Goal: Task Accomplishment & Management: Use online tool/utility

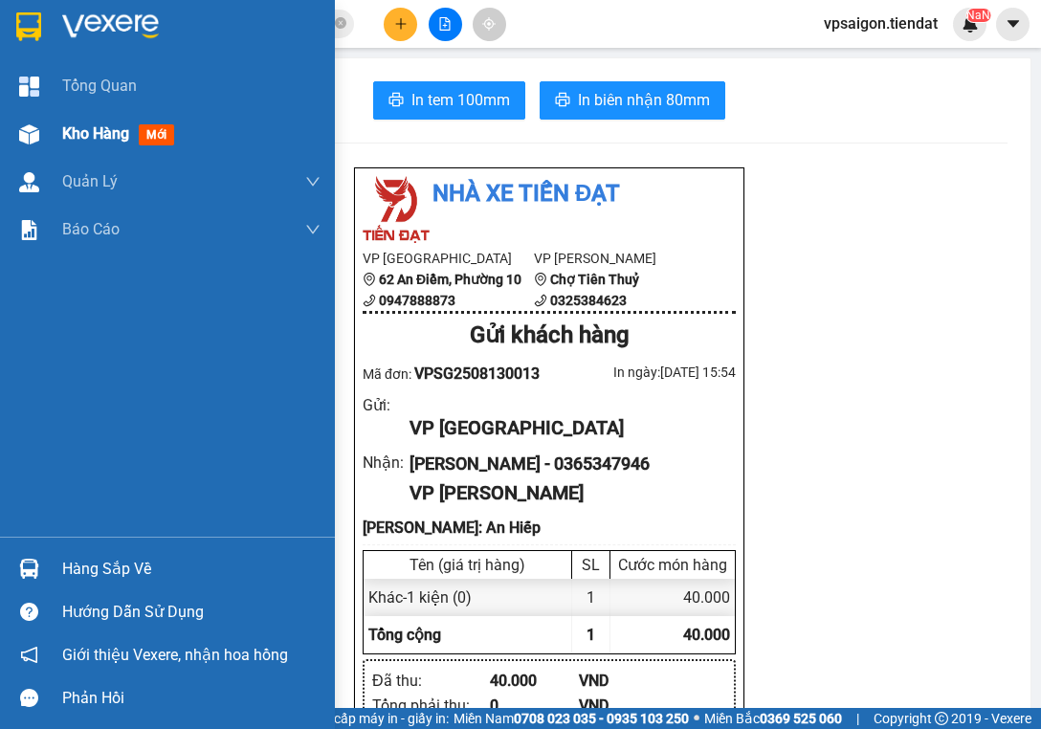
click at [86, 138] on span "Kho hàng" at bounding box center [95, 133] width 67 height 18
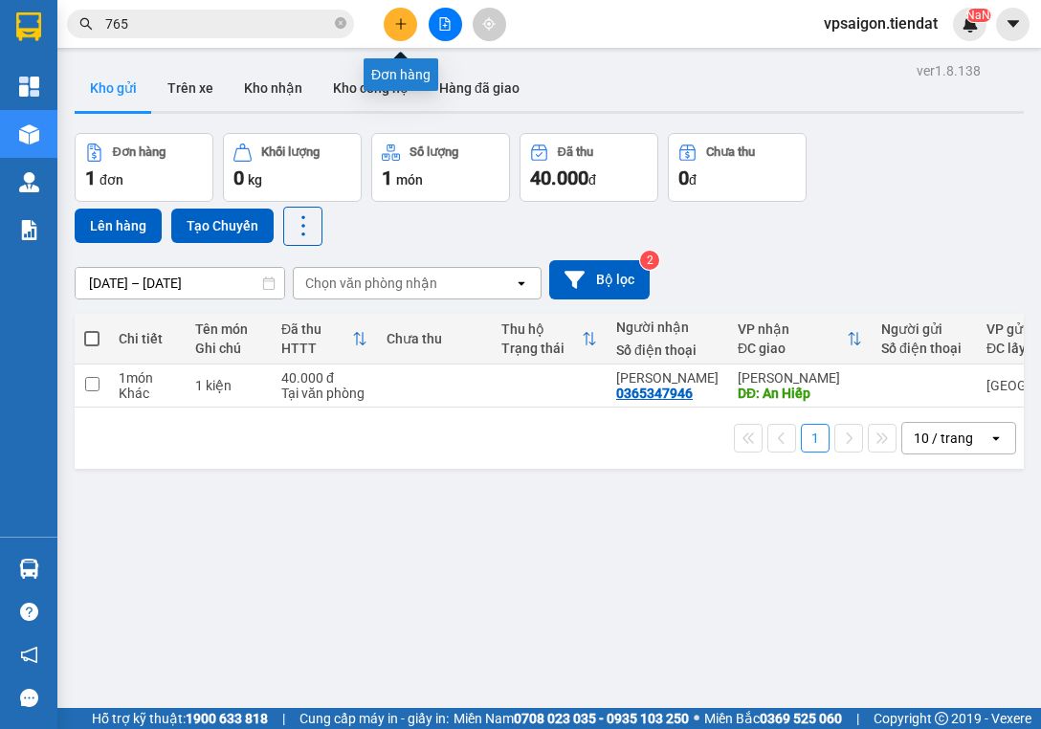
click at [401, 22] on icon "plus" at bounding box center [400, 23] width 1 height 11
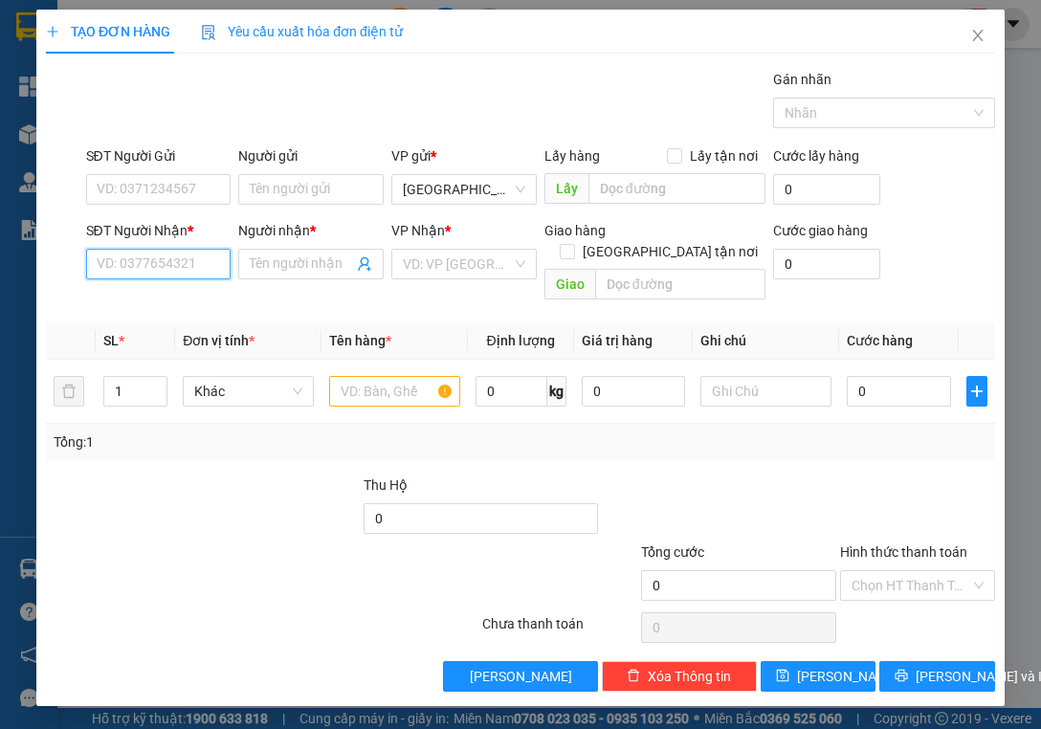
click at [191, 258] on input "SĐT Người Nhận *" at bounding box center [158, 264] width 145 height 31
click at [212, 304] on div "0386665100 - Như ý" at bounding box center [159, 301] width 123 height 21
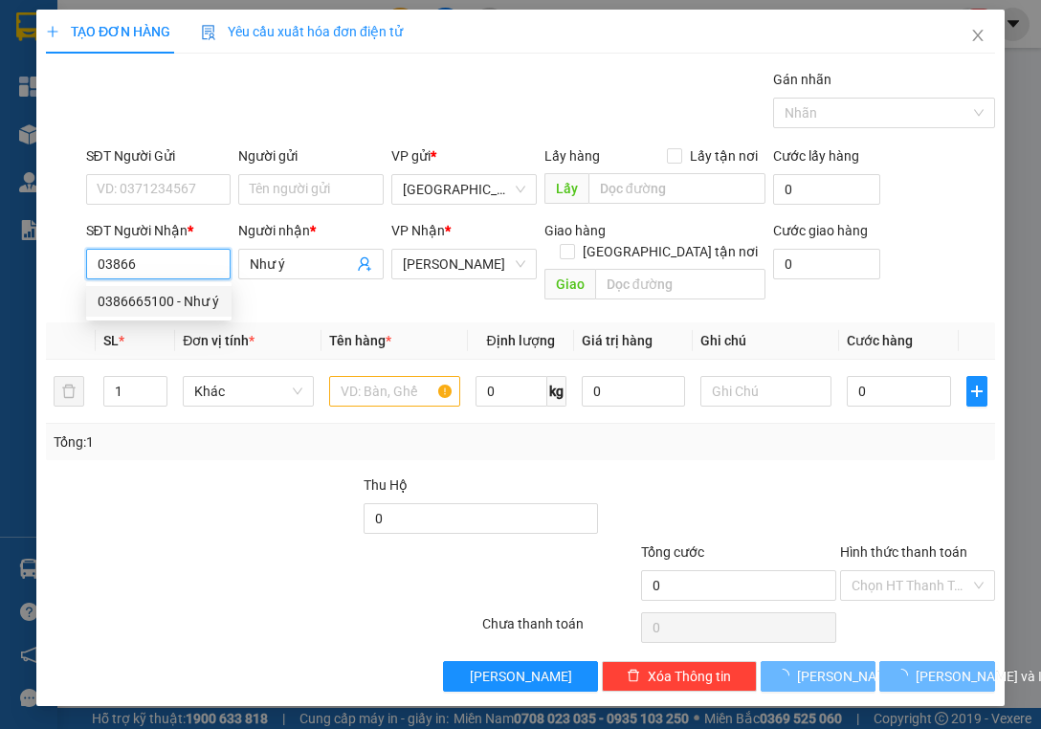
type input "0386665100"
type input "Như ý"
type input "50.000"
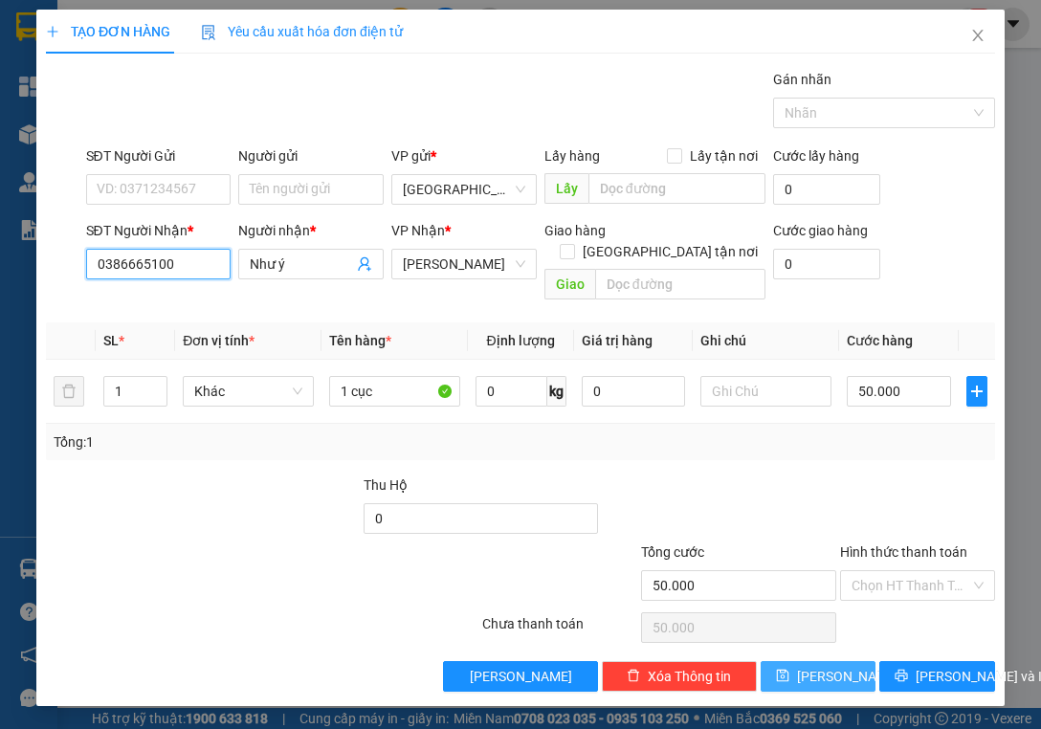
type input "0386665100"
click at [832, 666] on span "[PERSON_NAME]" at bounding box center [848, 676] width 102 height 21
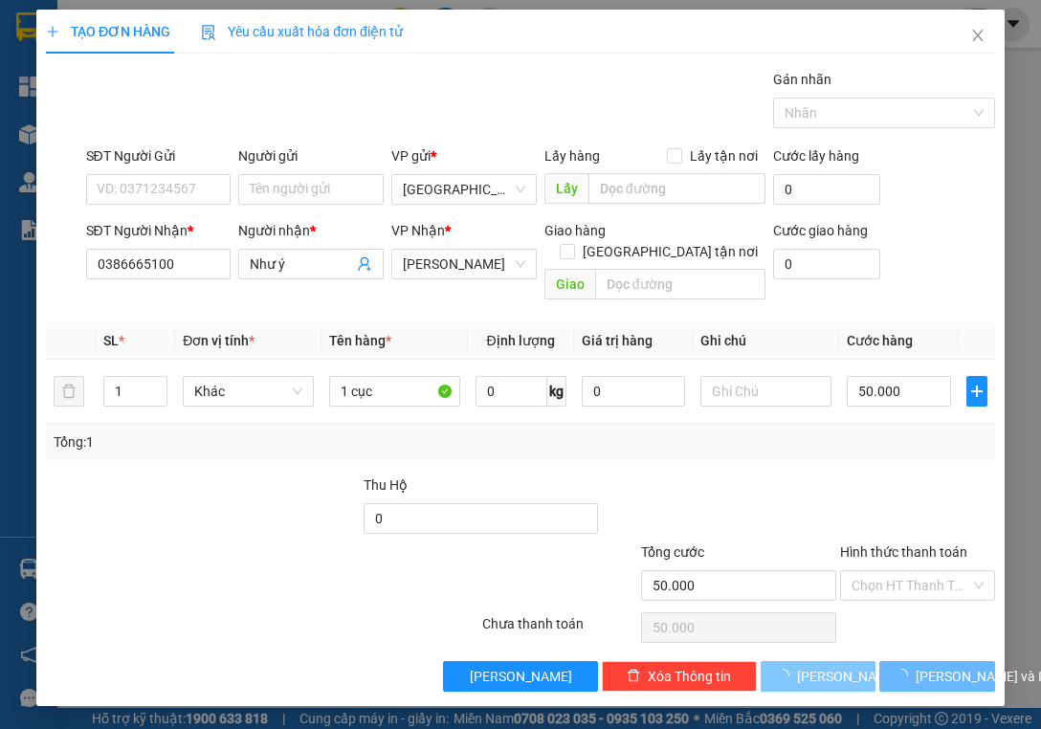
type input "0"
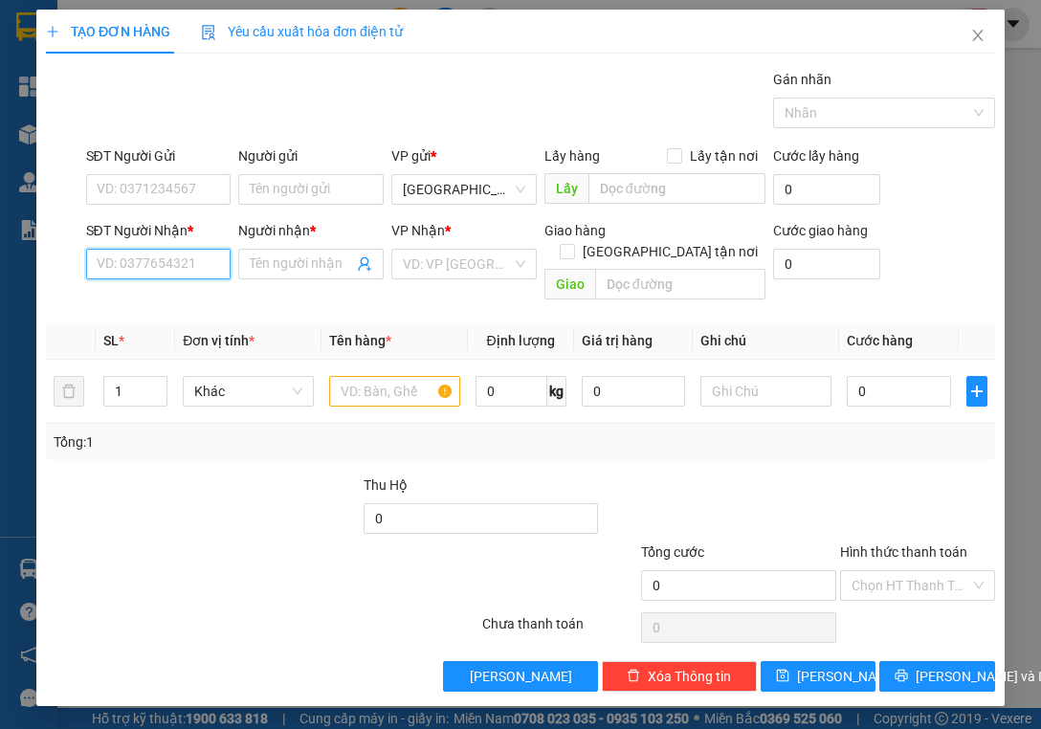
click at [174, 264] on input "SĐT Người Nhận *" at bounding box center [158, 264] width 145 height 31
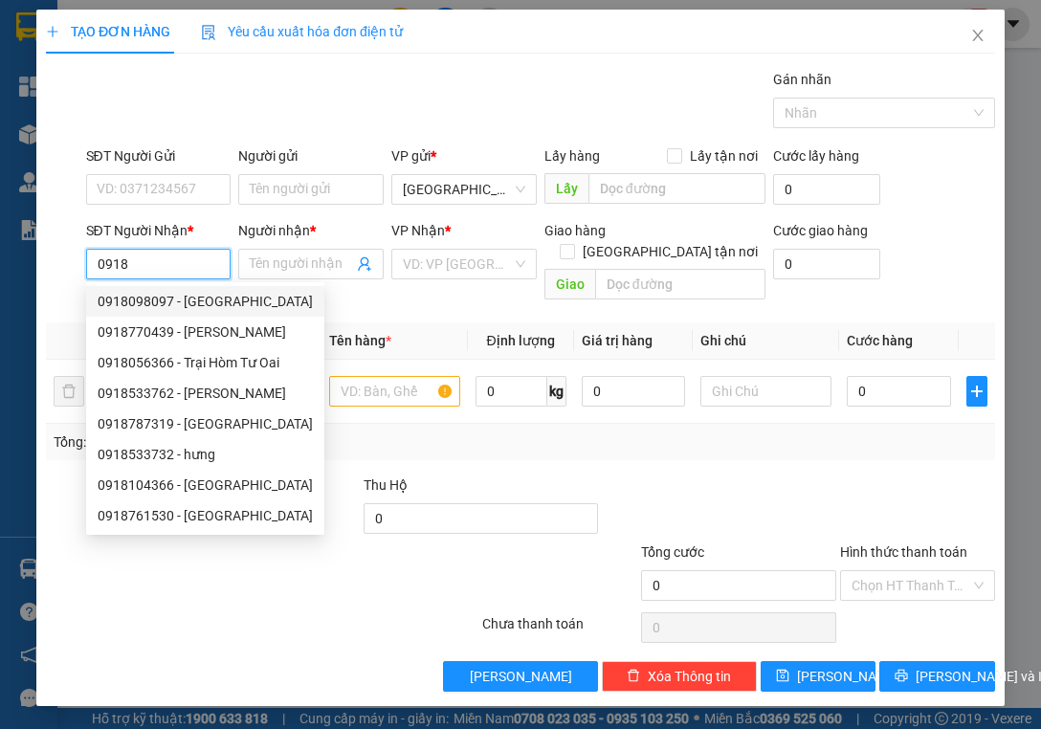
click at [232, 305] on div "0918098097 - [GEOGRAPHIC_DATA]" at bounding box center [205, 301] width 215 height 21
type input "0918098097"
type input "[PERSON_NAME]"
type input "80.000"
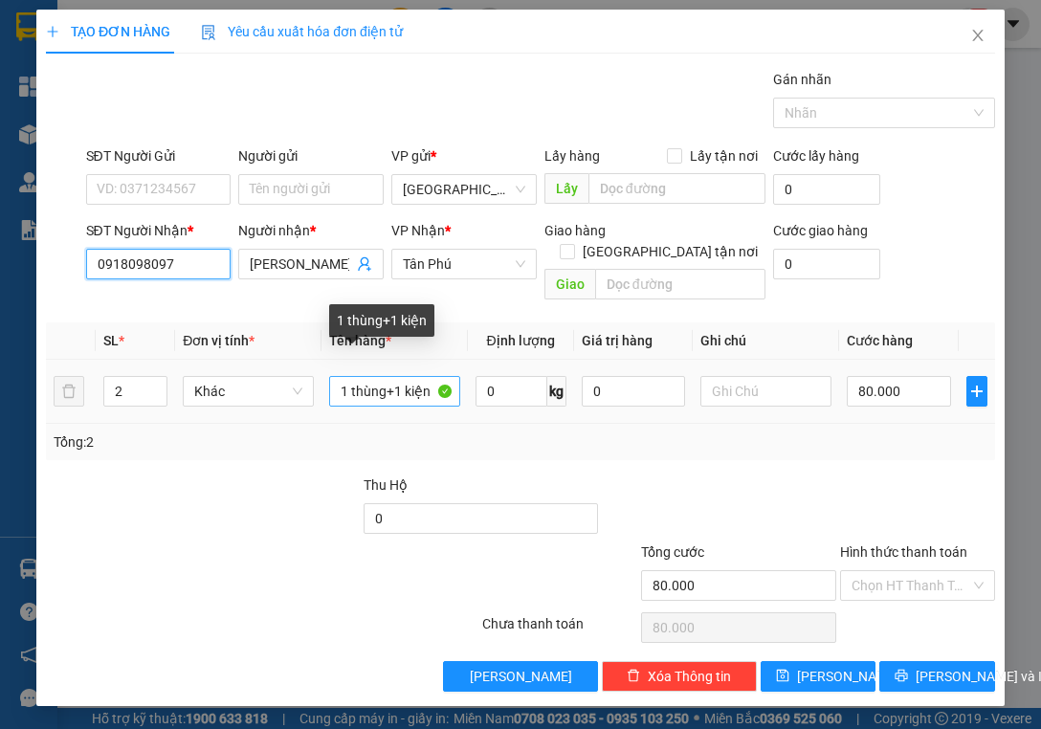
type input "0918098097"
click at [392, 376] on input "1 thùng+1 kiện" at bounding box center [394, 391] width 131 height 31
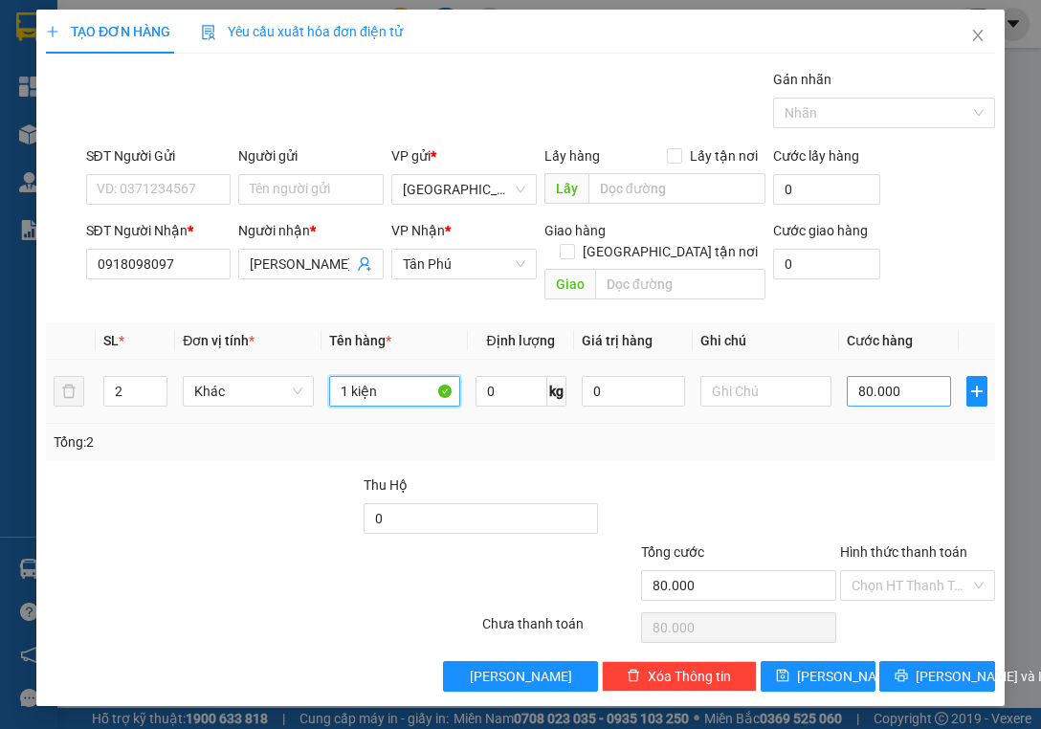
type input "1 kiện"
click at [920, 376] on input "80.000" at bounding box center [899, 391] width 104 height 31
type input "0"
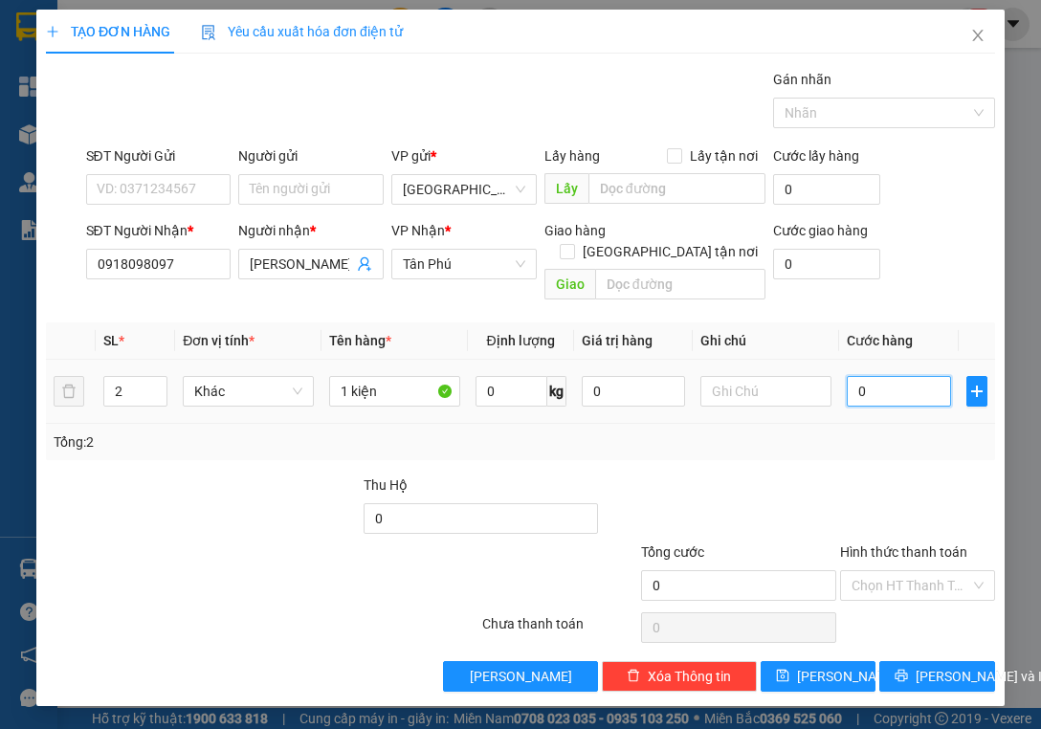
type input "5"
type input "05"
type input "50"
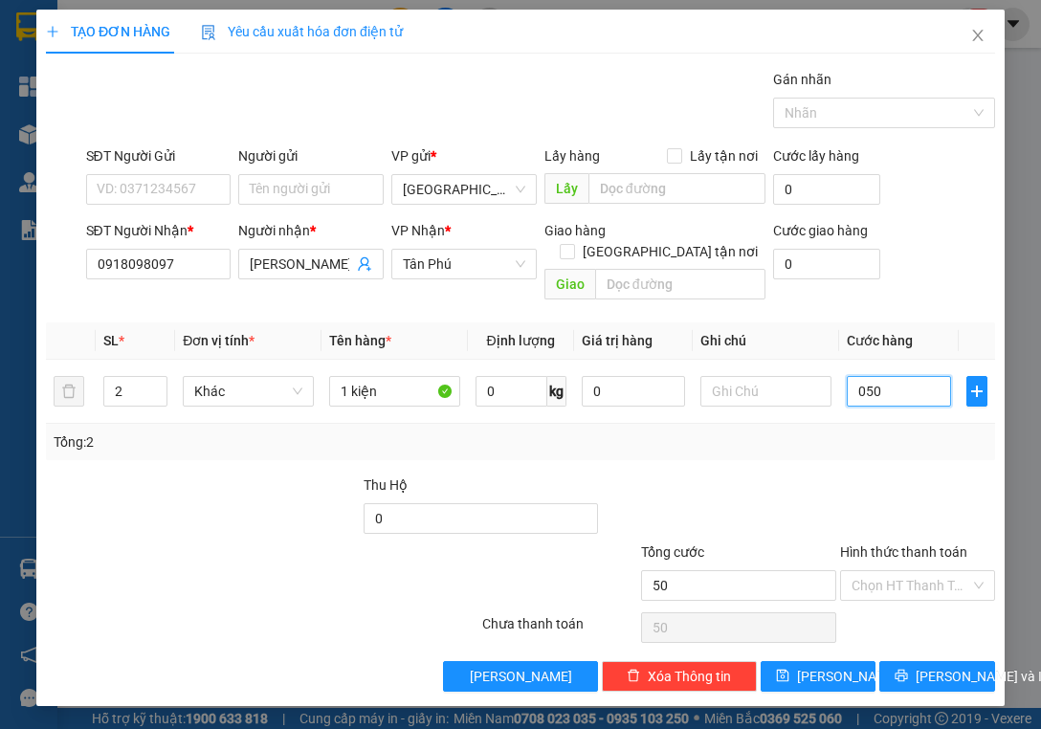
type input "050"
type input "50.000"
click at [911, 432] on div "Tổng: 2" at bounding box center [521, 442] width 934 height 21
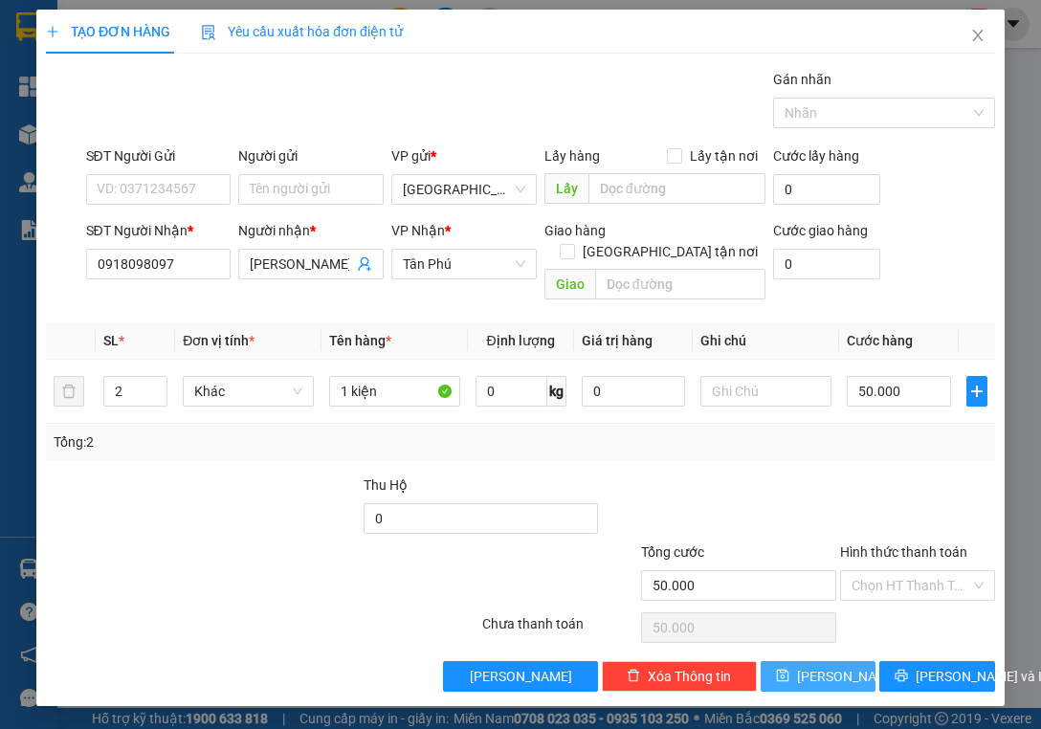
click at [835, 666] on span "[PERSON_NAME]" at bounding box center [848, 676] width 102 height 21
type input "0"
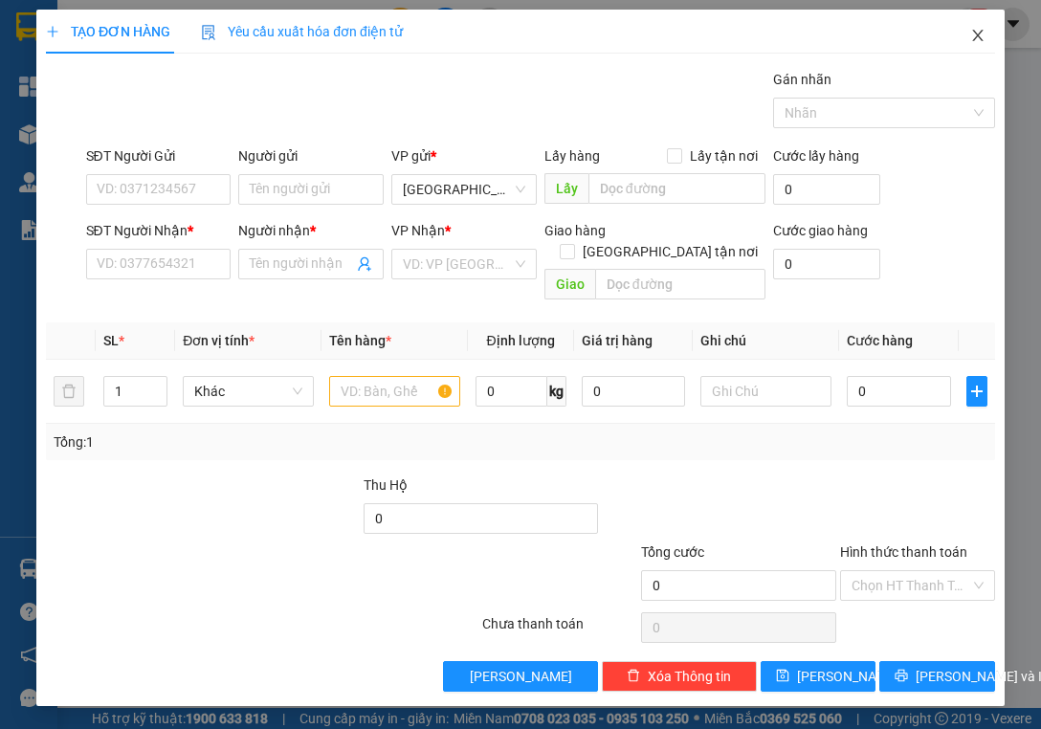
click at [977, 34] on icon "close" at bounding box center [977, 35] width 15 height 15
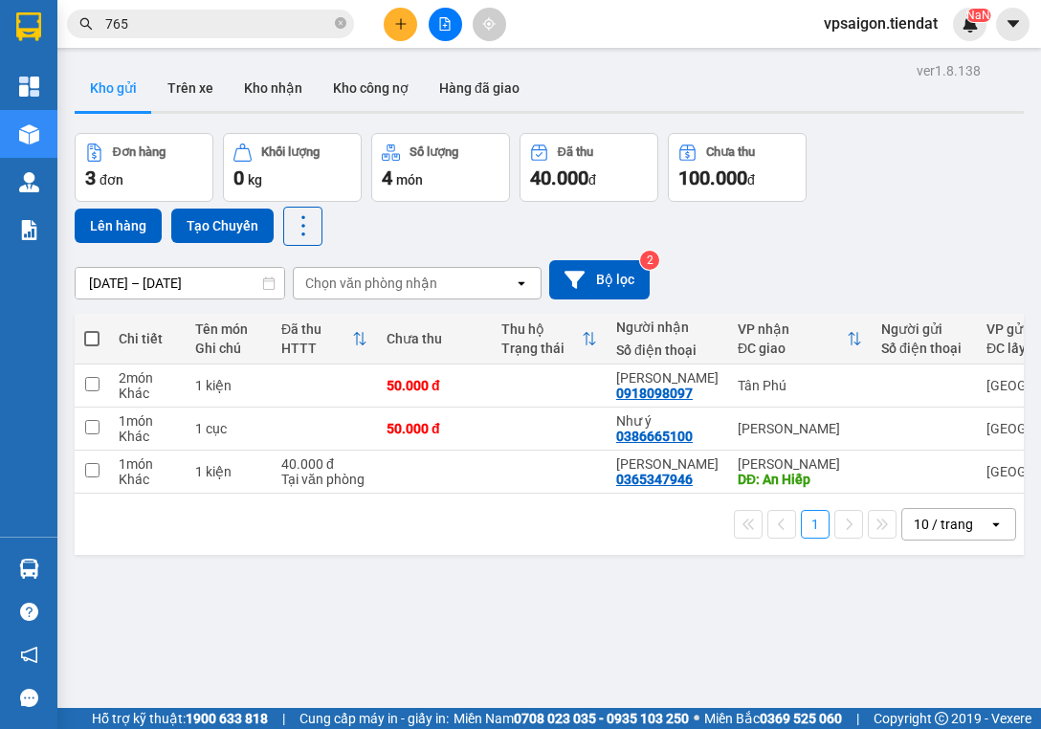
click at [94, 338] on span at bounding box center [91, 338] width 15 height 15
click at [92, 329] on input "checkbox" at bounding box center [92, 329] width 0 height 0
checkbox input "true"
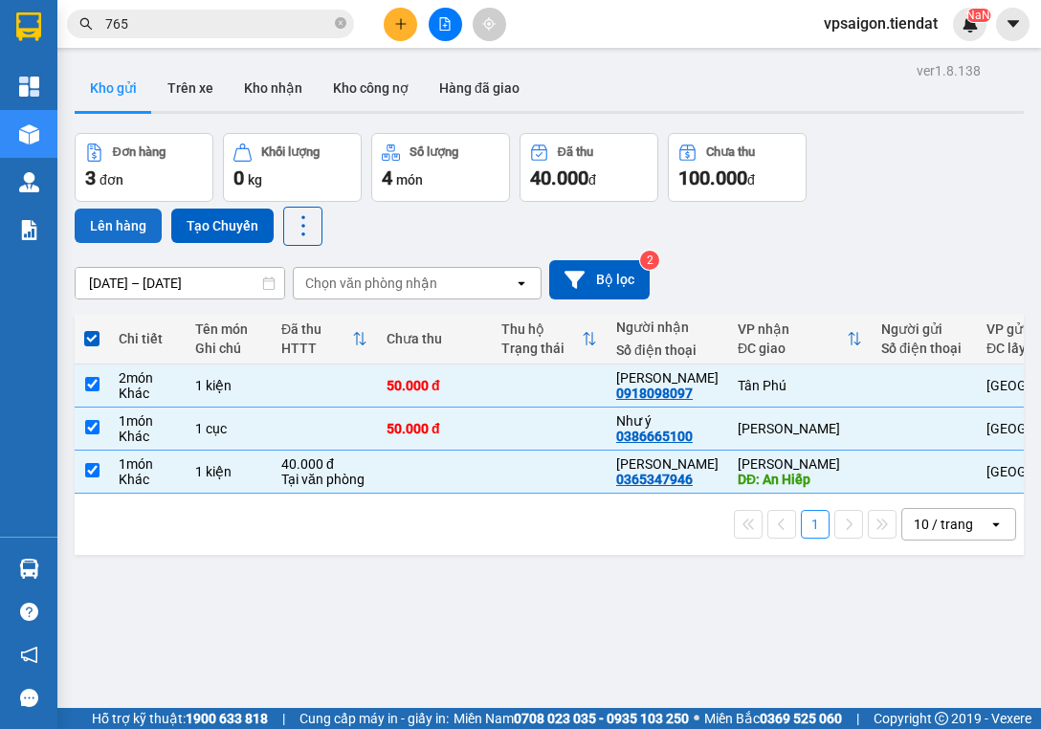
click at [130, 222] on button "Lên hàng" at bounding box center [118, 226] width 87 height 34
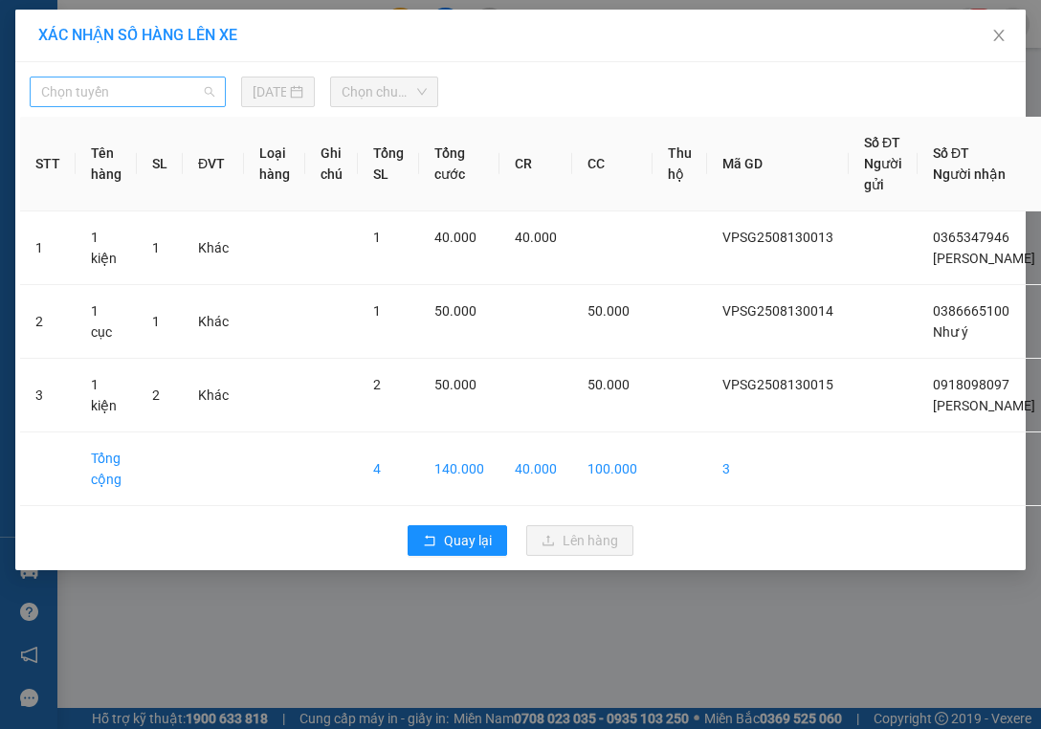
click at [157, 88] on span "Chọn tuyến" at bounding box center [127, 92] width 173 height 29
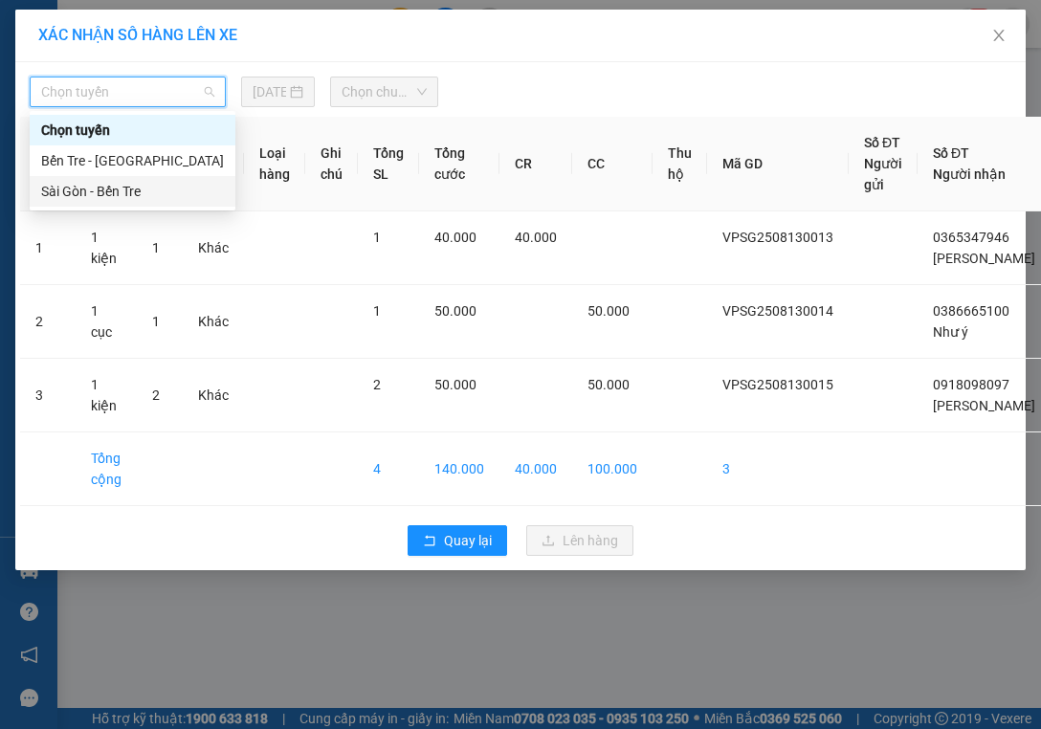
click at [161, 191] on div "Sài Gòn - Bến Tre" at bounding box center [132, 191] width 183 height 21
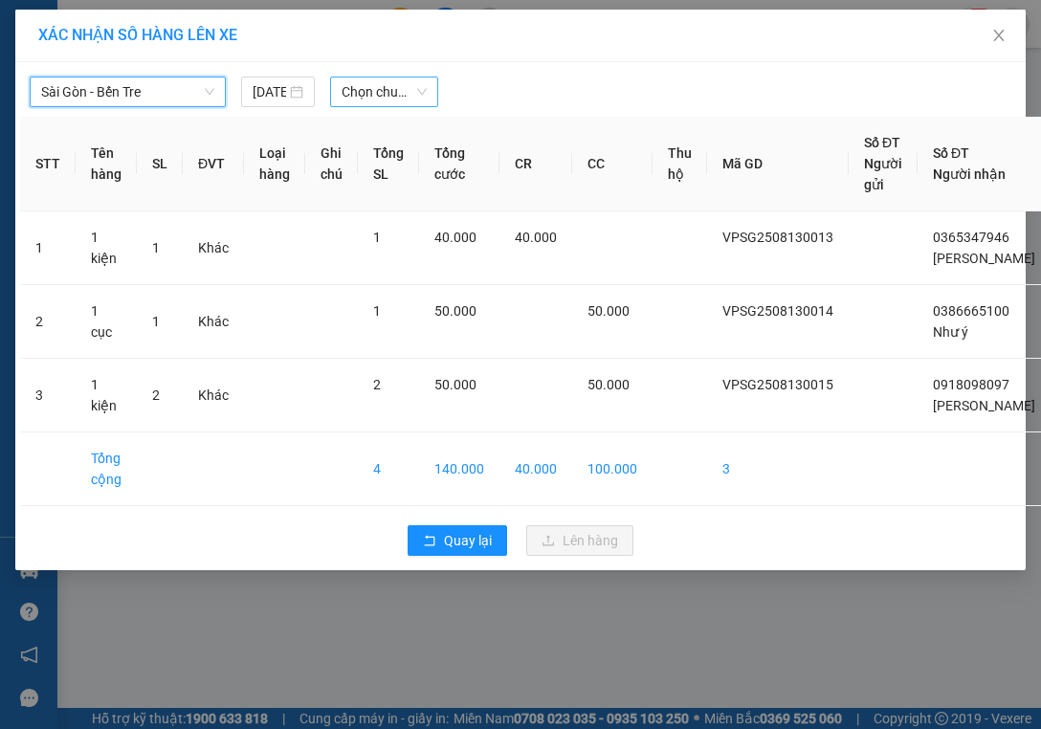
click at [379, 96] on span "Chọn chuyến" at bounding box center [384, 92] width 85 height 29
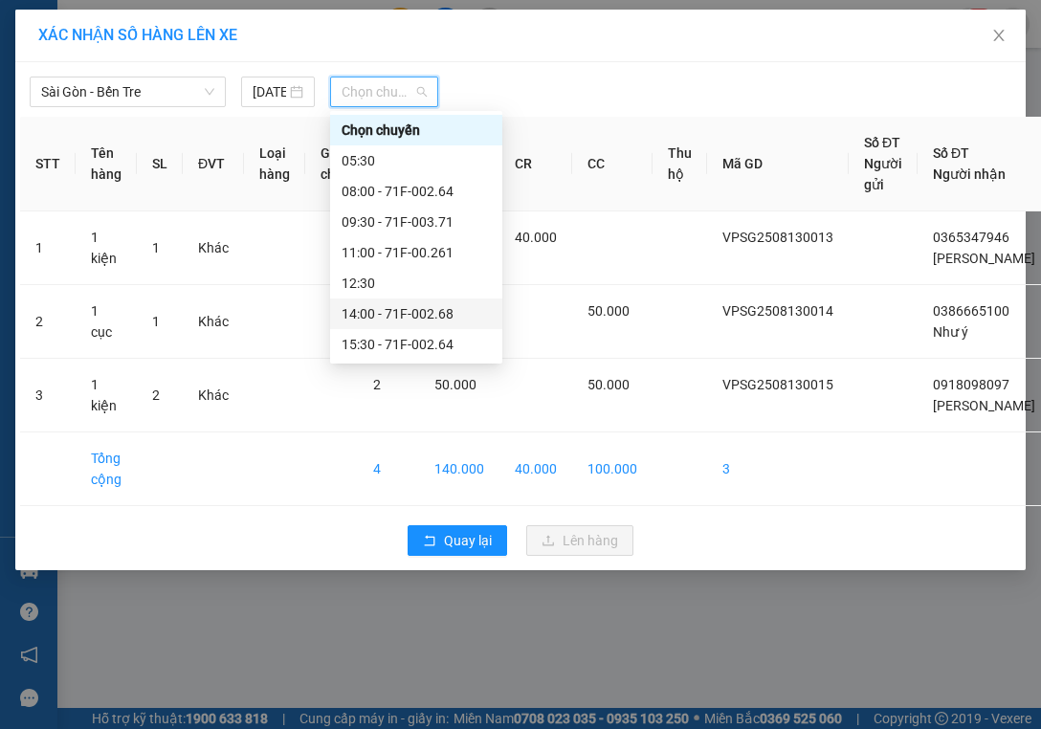
scroll to position [61, 0]
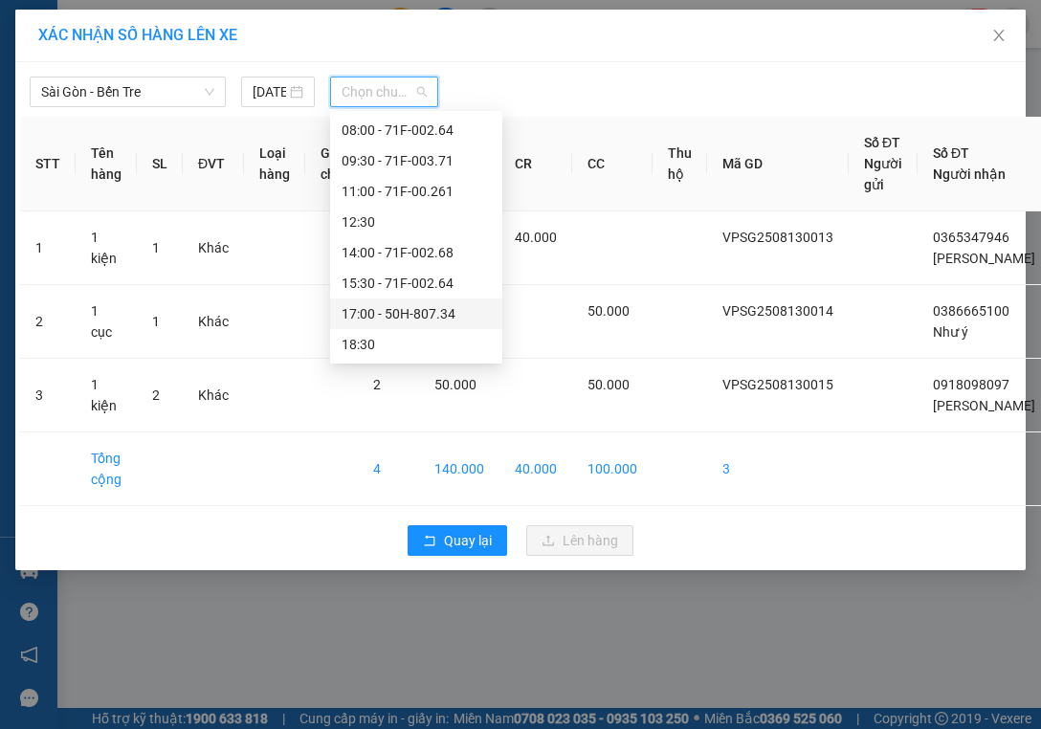
click at [430, 313] on div "17:00 - 50H-807.34" at bounding box center [416, 313] width 149 height 21
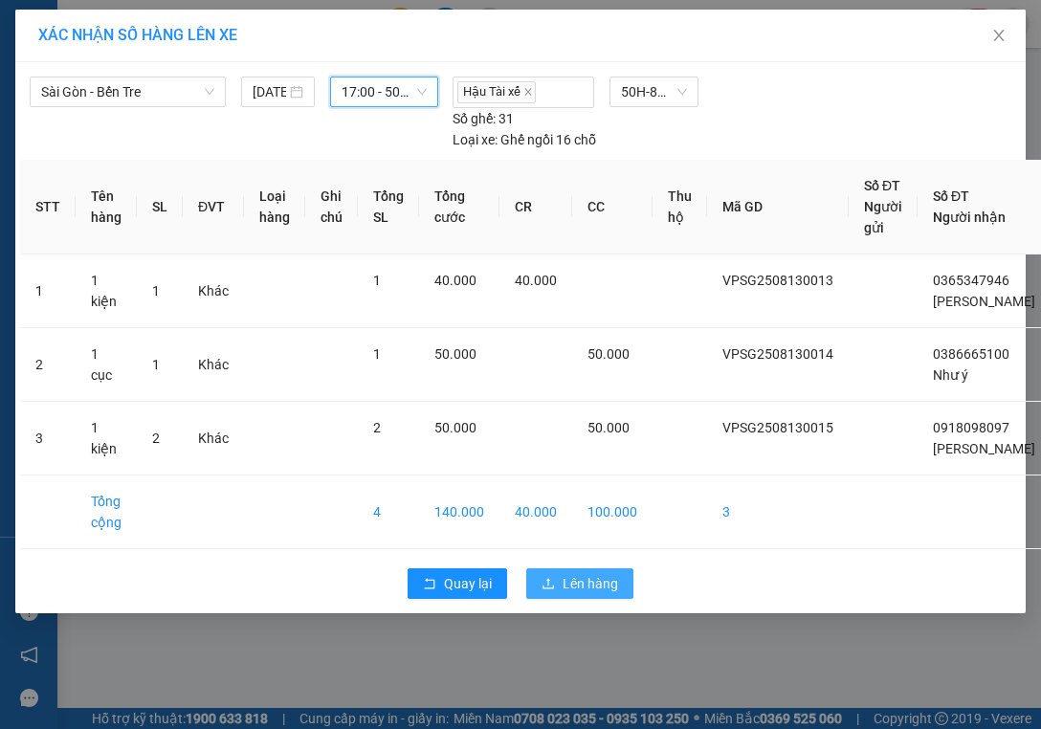
click at [574, 594] on span "Lên hàng" at bounding box center [591, 583] width 56 height 21
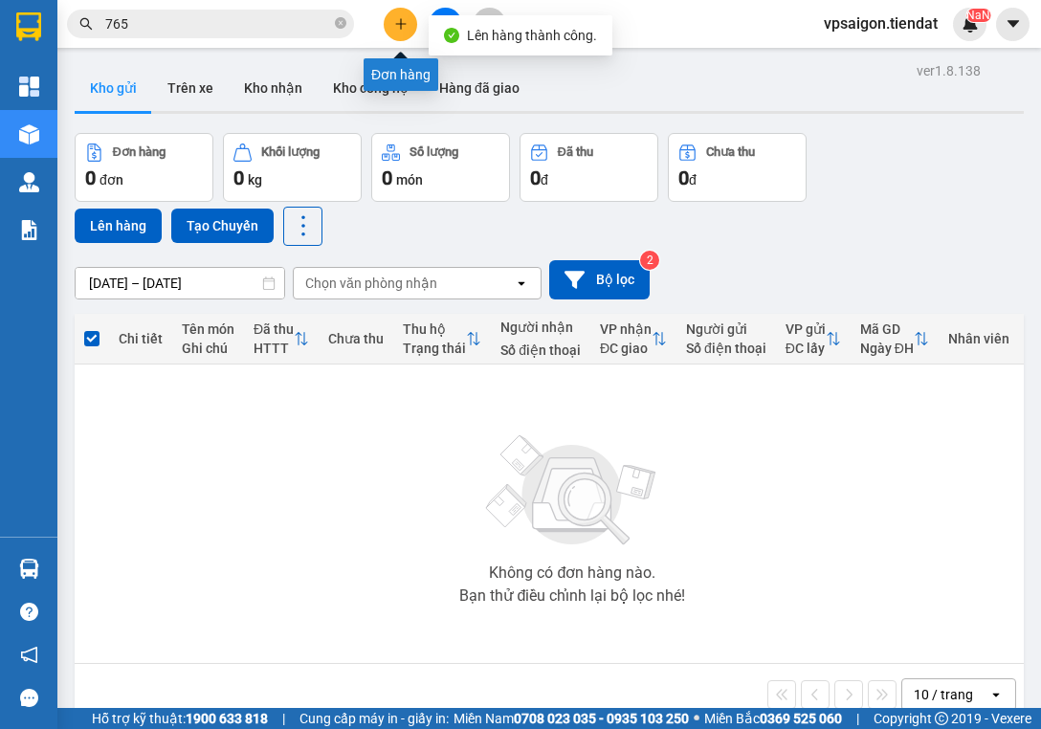
click at [398, 24] on icon "plus" at bounding box center [400, 23] width 13 height 13
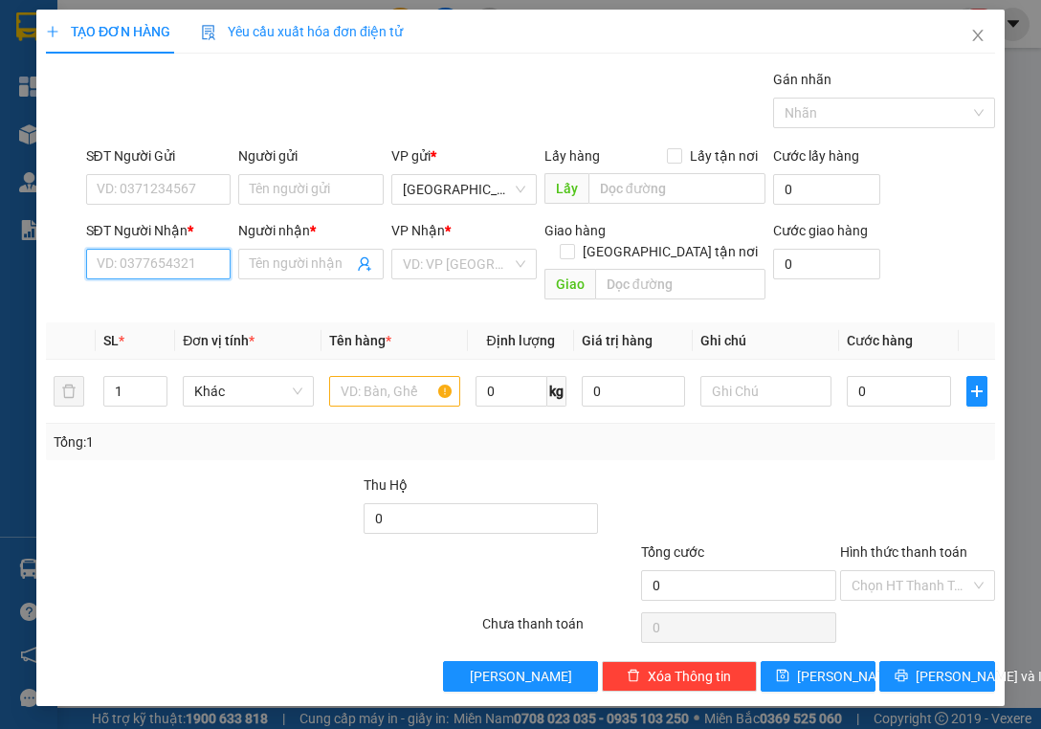
click at [211, 262] on input "SĐT Người Nhận *" at bounding box center [158, 264] width 145 height 31
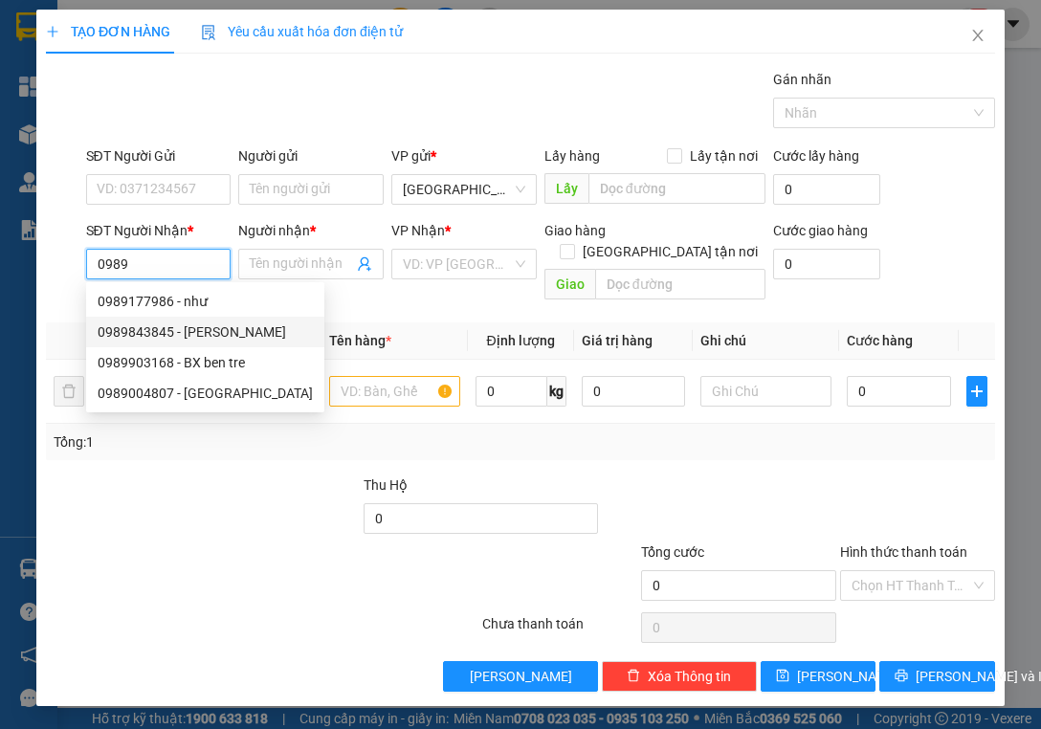
click at [225, 330] on div "0989843845 - [PERSON_NAME]" at bounding box center [205, 332] width 215 height 21
type input "0989843845"
type input "cô hoàng"
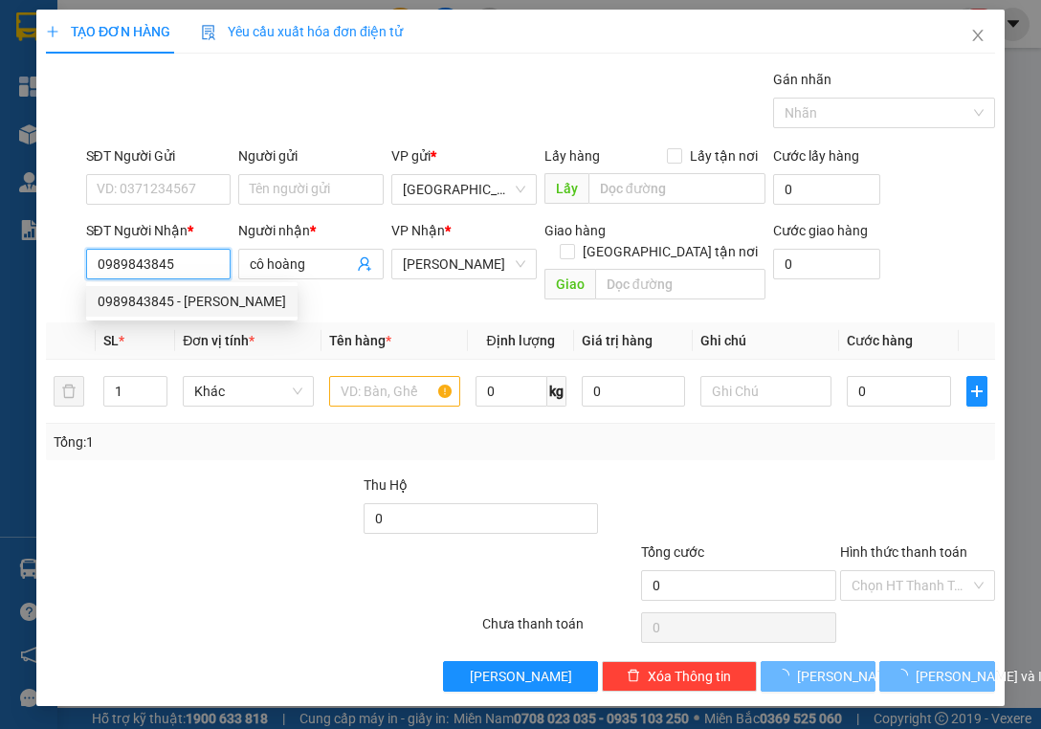
type input "50.000"
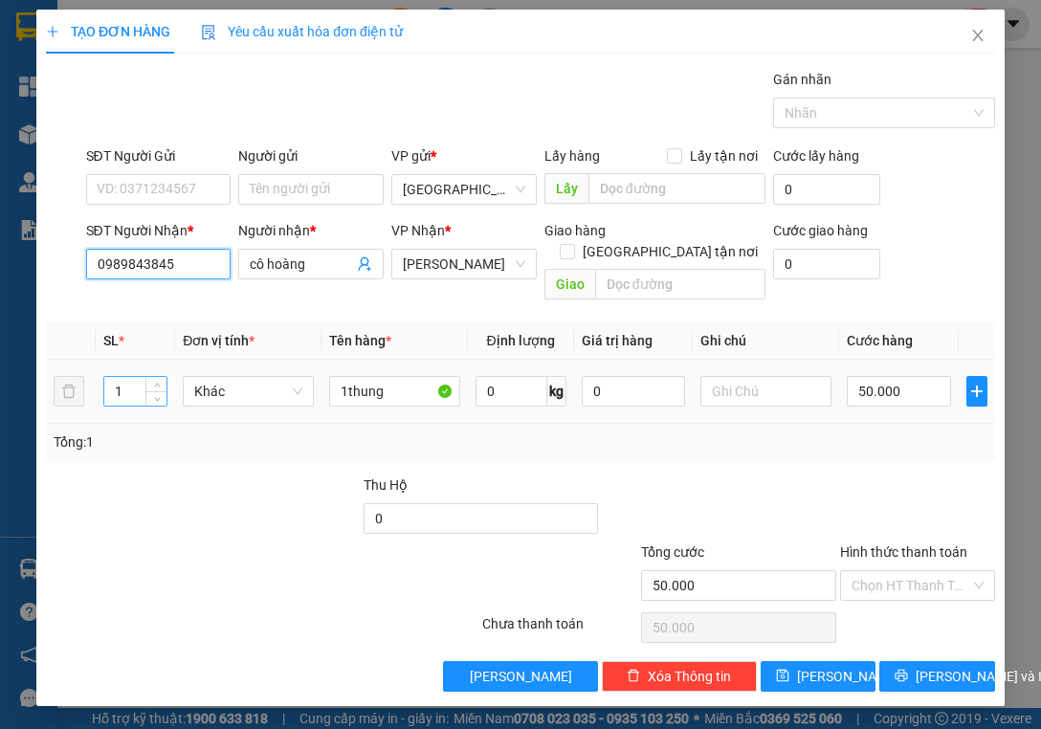
type input "0989843845"
click at [133, 377] on input "1" at bounding box center [135, 391] width 62 height 29
type input "6"
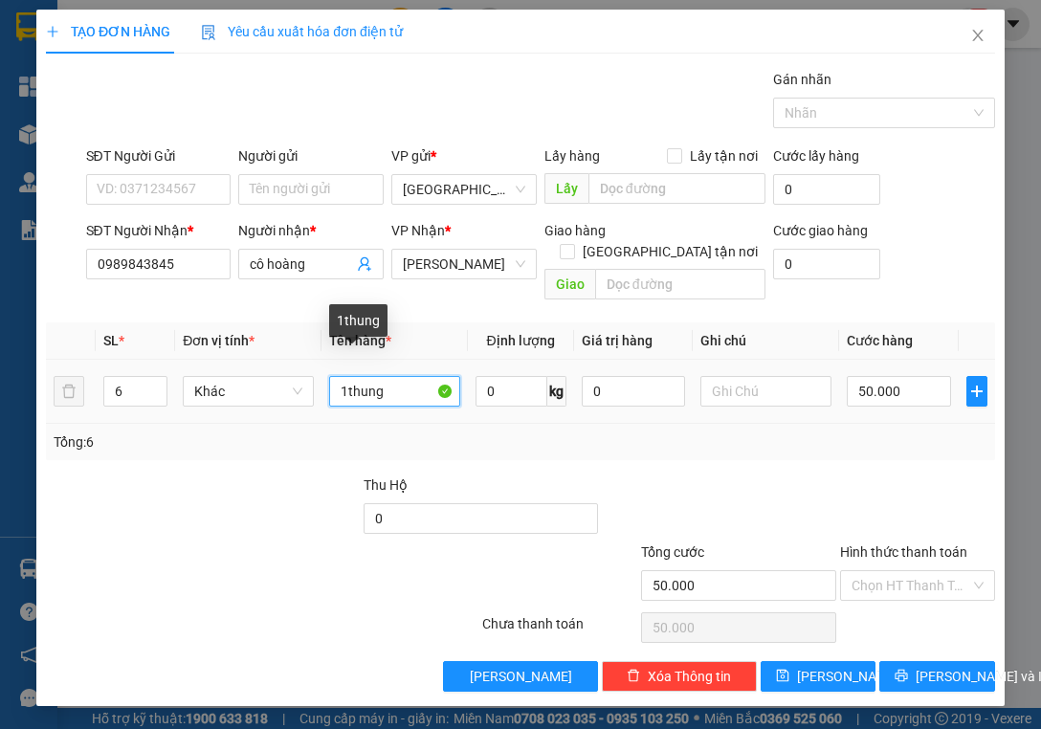
click at [390, 376] on input "1thung" at bounding box center [394, 391] width 131 height 31
type input "1"
type input "4 bao+2 bịch"
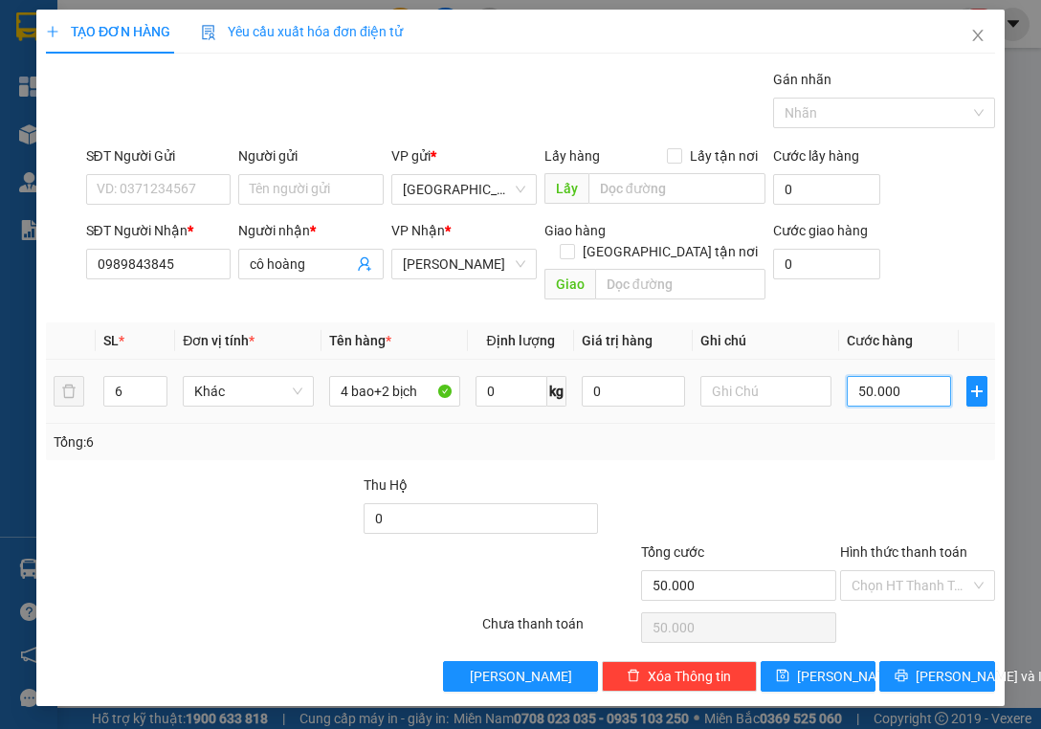
click at [907, 376] on input "50.000" at bounding box center [899, 391] width 104 height 31
type input "0"
type input "3"
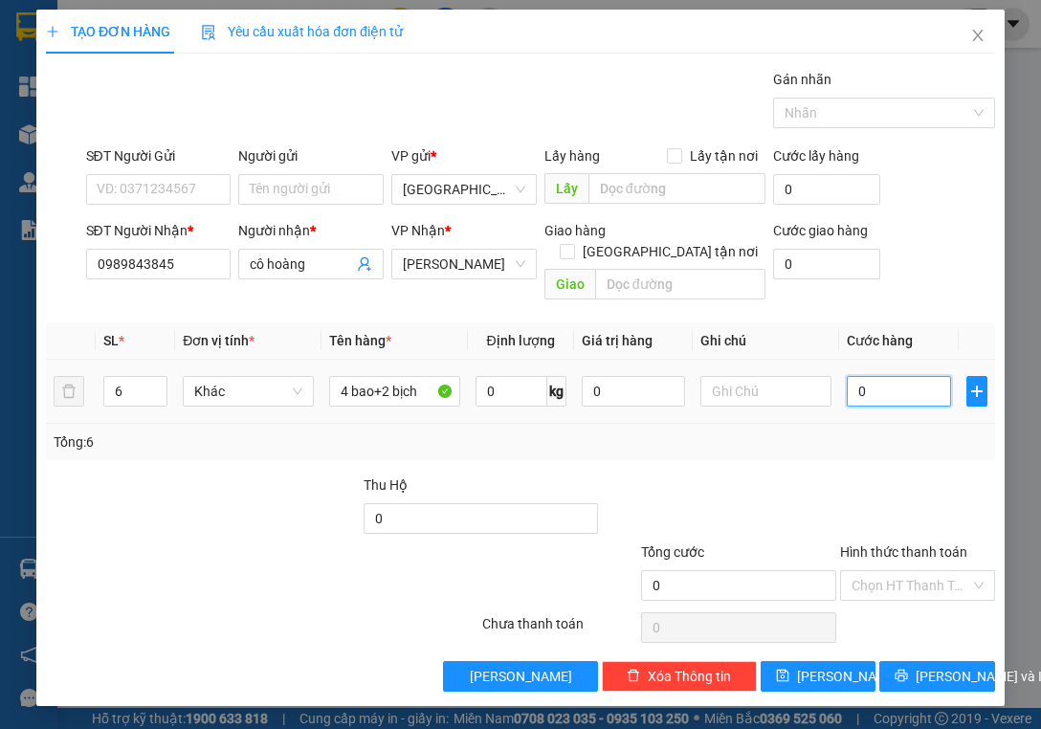
type input "3"
type input "03"
type input "30"
type input "030"
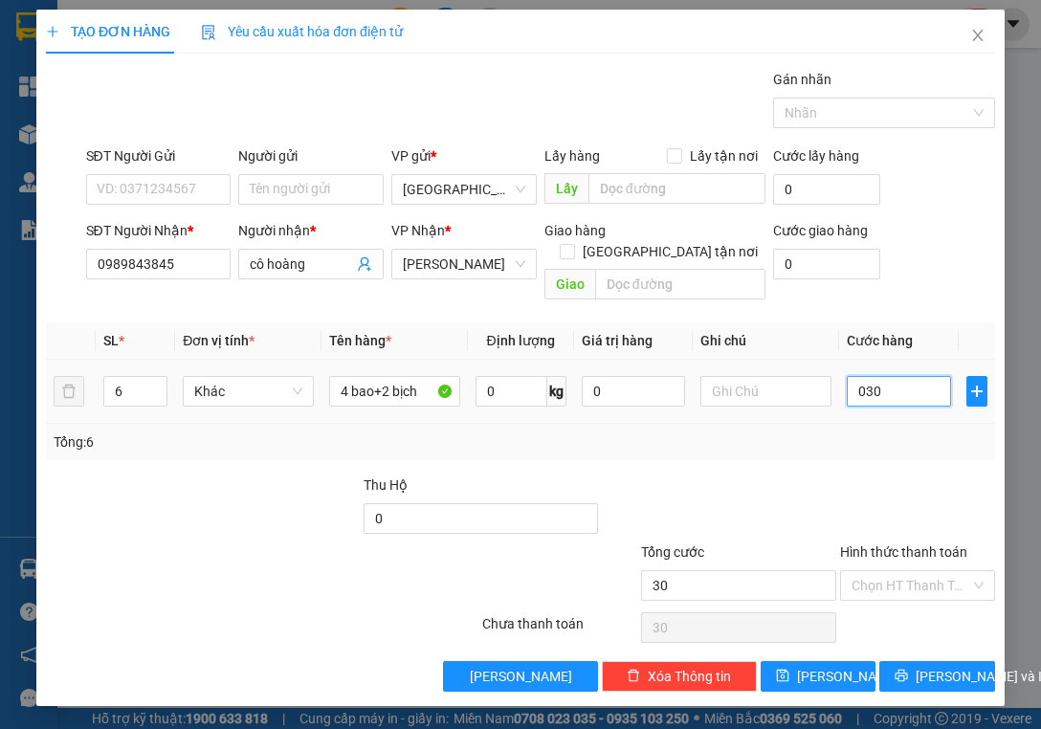
type input "300"
type input "0.300"
type input "300.000"
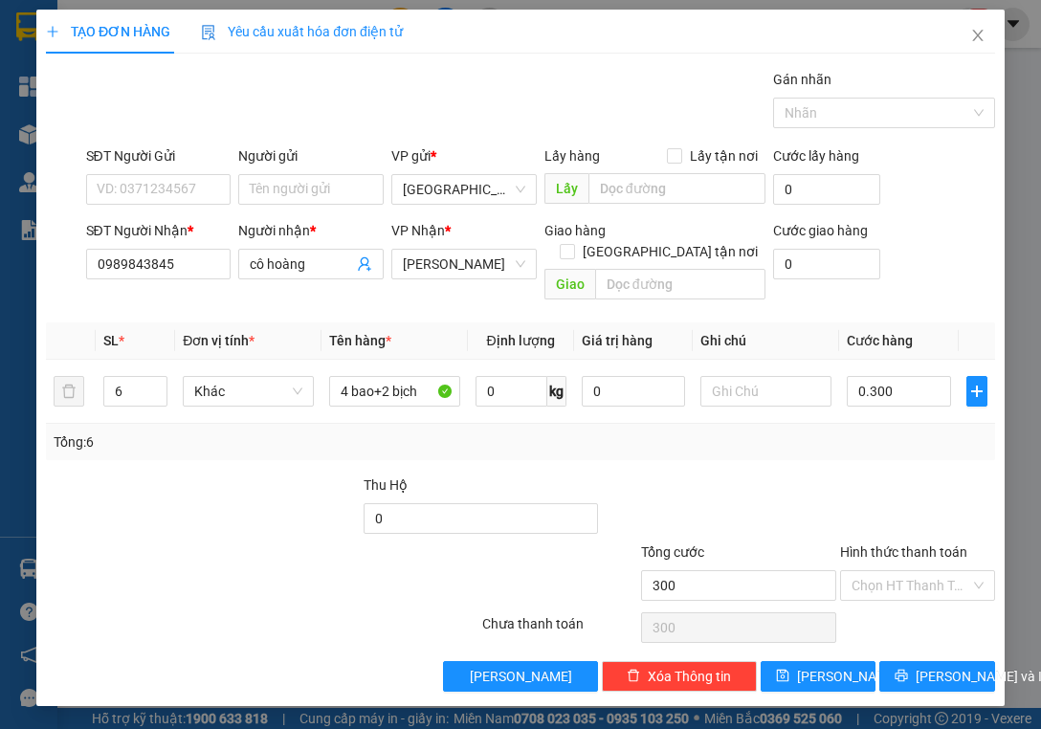
type input "300.000"
click at [819, 432] on div "Tổng: 6" at bounding box center [521, 442] width 934 height 21
click at [804, 114] on div at bounding box center [874, 112] width 193 height 23
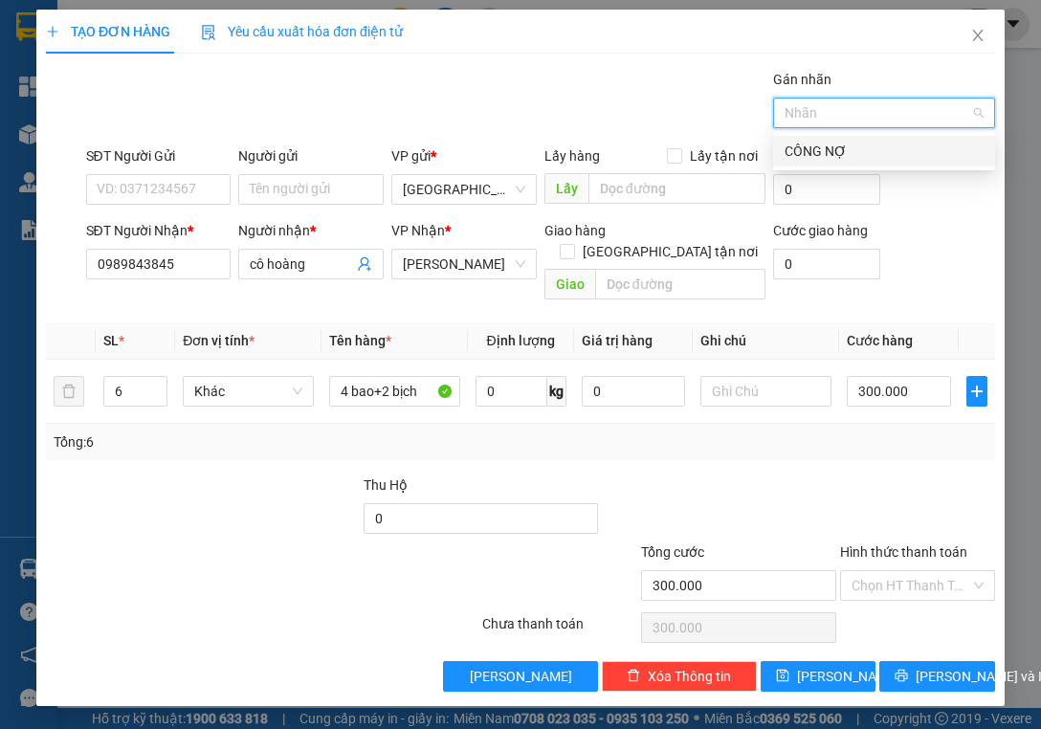
click at [824, 151] on div "CÔNG NỢ" at bounding box center [884, 151] width 199 height 21
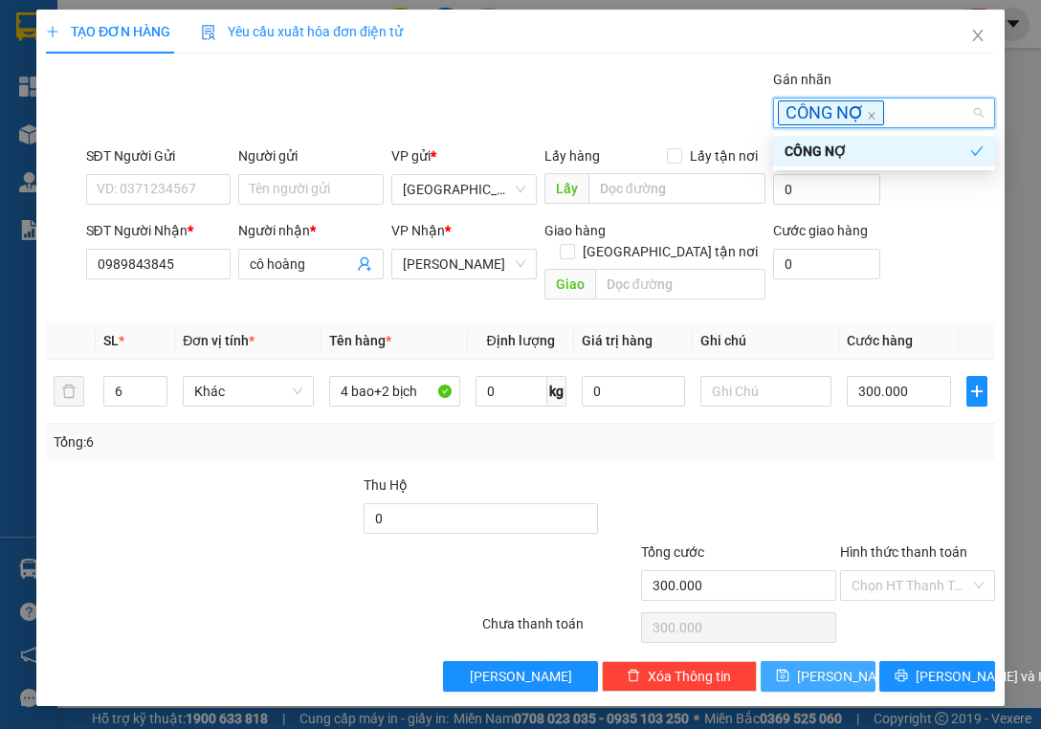
click at [831, 666] on span "[PERSON_NAME]" at bounding box center [848, 676] width 102 height 21
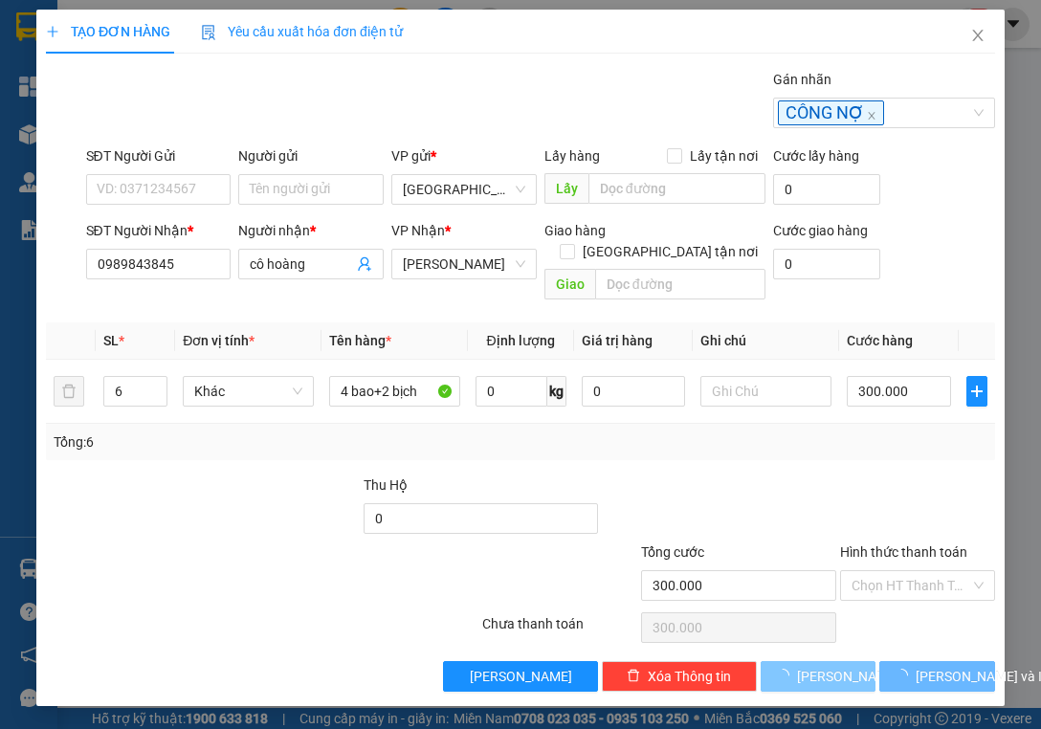
type input "0"
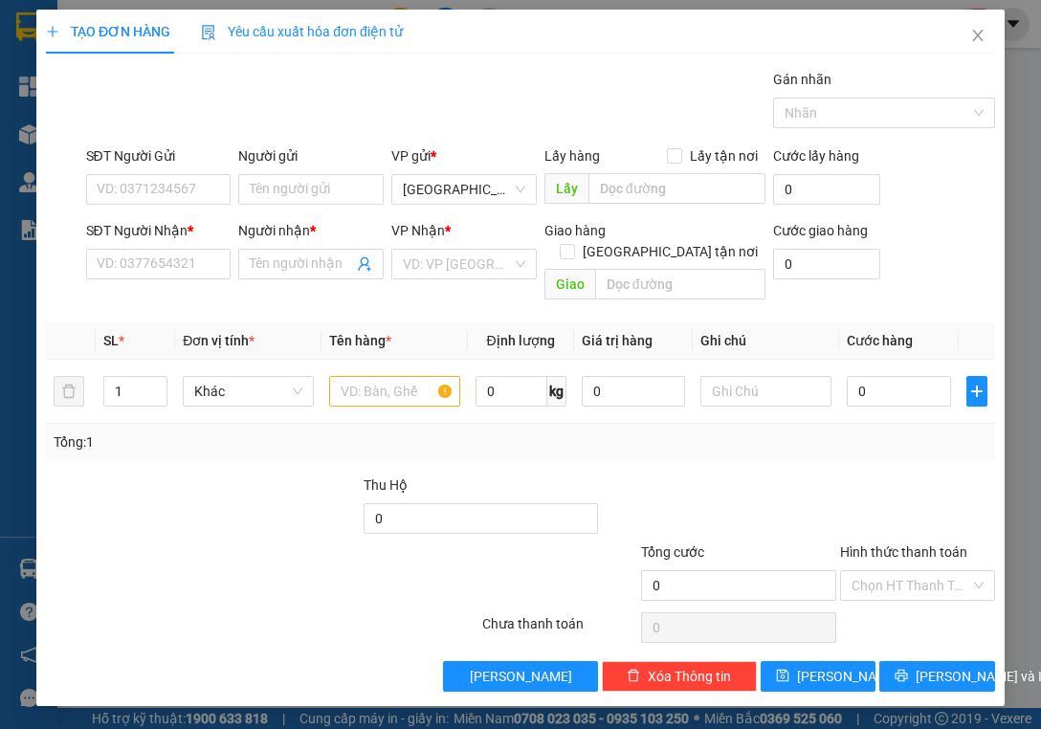
click at [147, 574] on div at bounding box center [183, 575] width 278 height 67
click at [978, 33] on icon "close" at bounding box center [977, 35] width 15 height 15
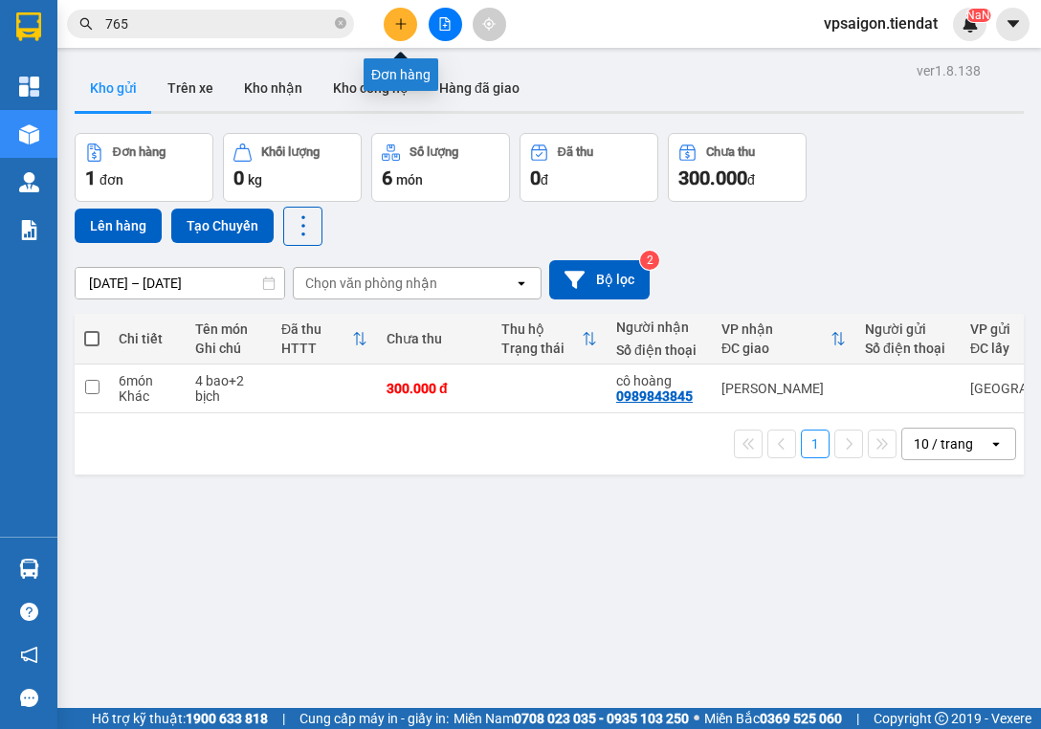
click at [399, 20] on icon "plus" at bounding box center [400, 23] width 13 height 13
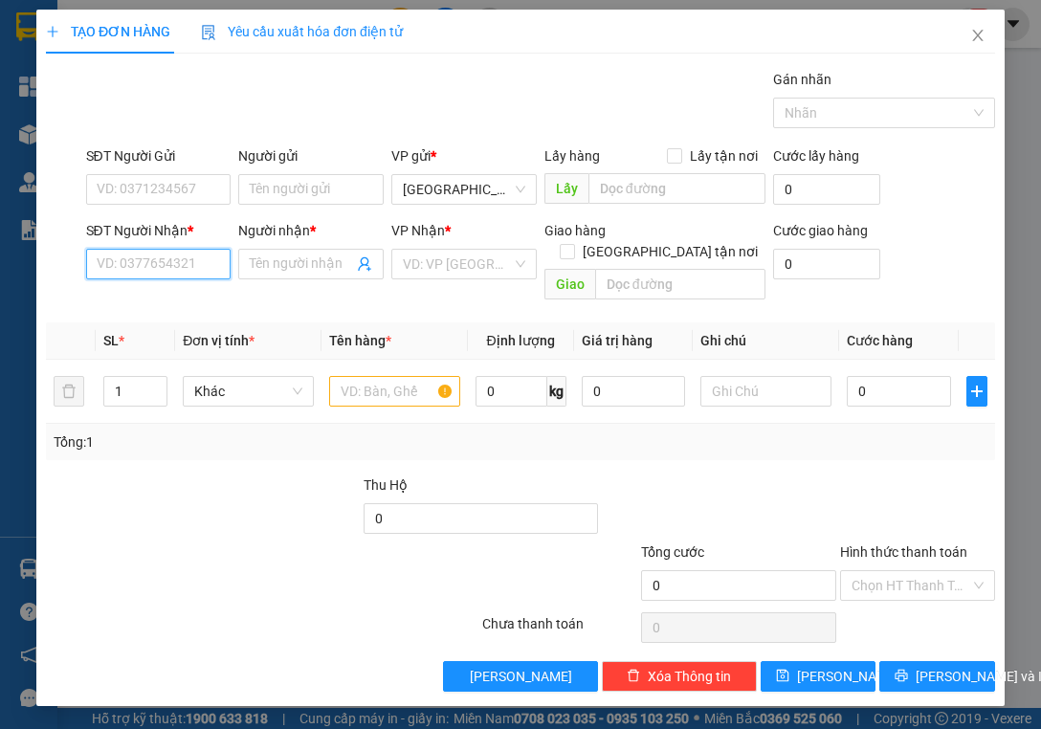
click at [174, 258] on input "SĐT Người Nhận *" at bounding box center [158, 264] width 145 height 31
type input "0917122577"
click at [295, 268] on input "Người nhận *" at bounding box center [301, 264] width 103 height 21
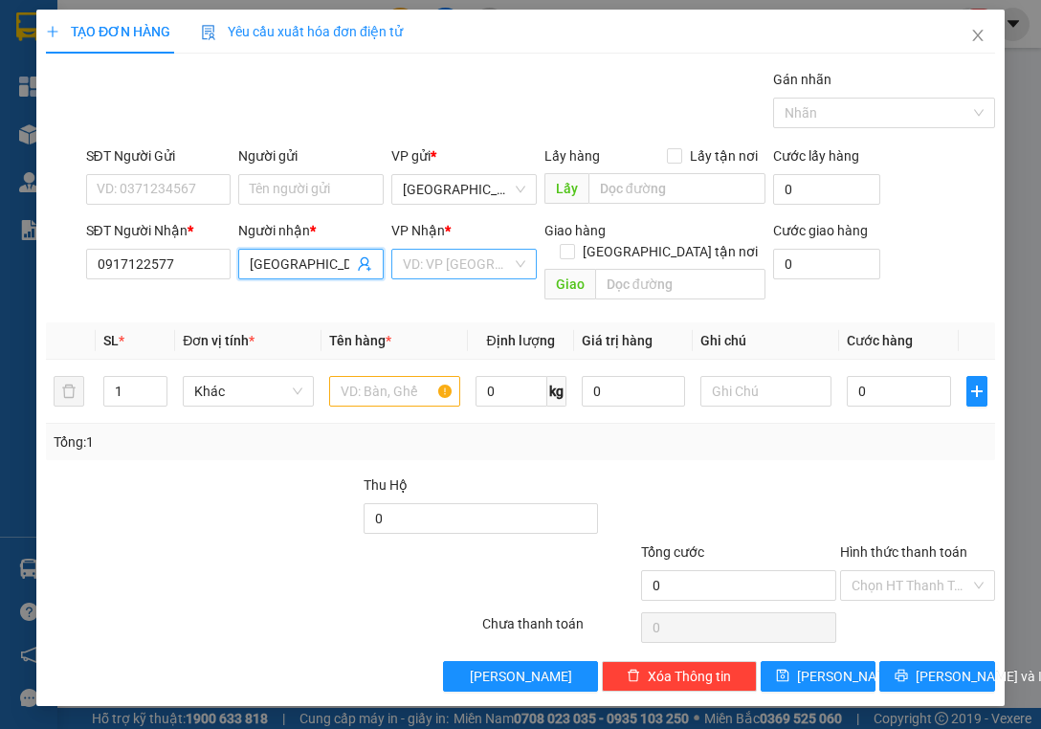
type input "[GEOGRAPHIC_DATA]"
click at [438, 269] on input "search" at bounding box center [457, 264] width 109 height 29
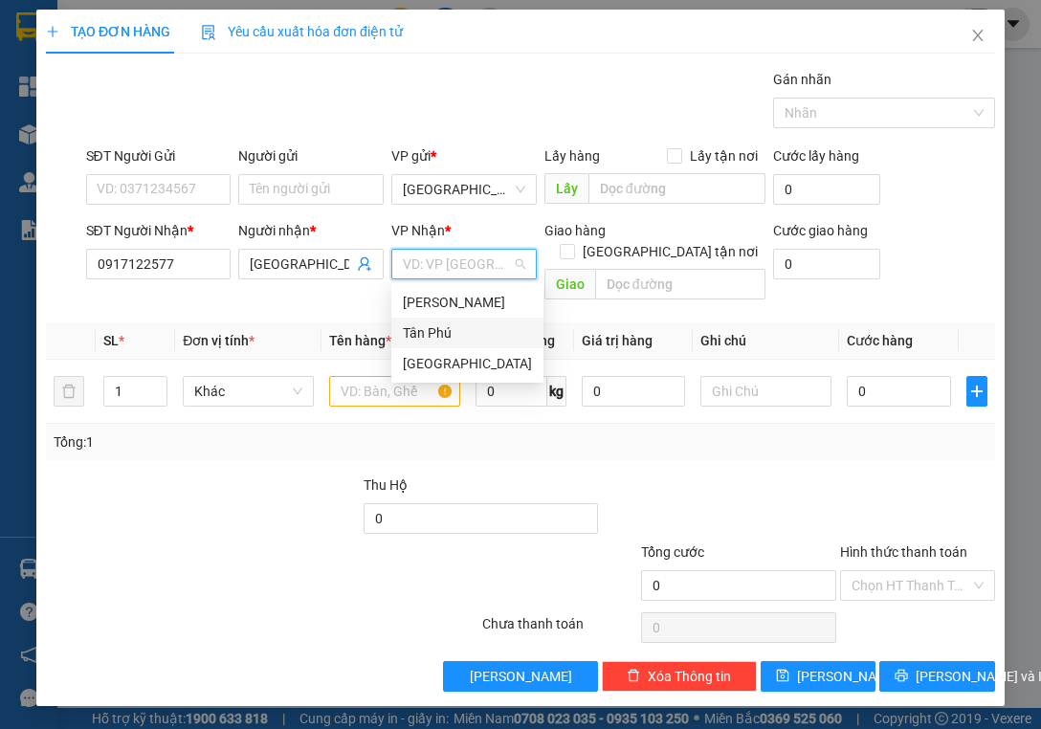
click at [438, 329] on div "Tân Phú" at bounding box center [467, 333] width 129 height 21
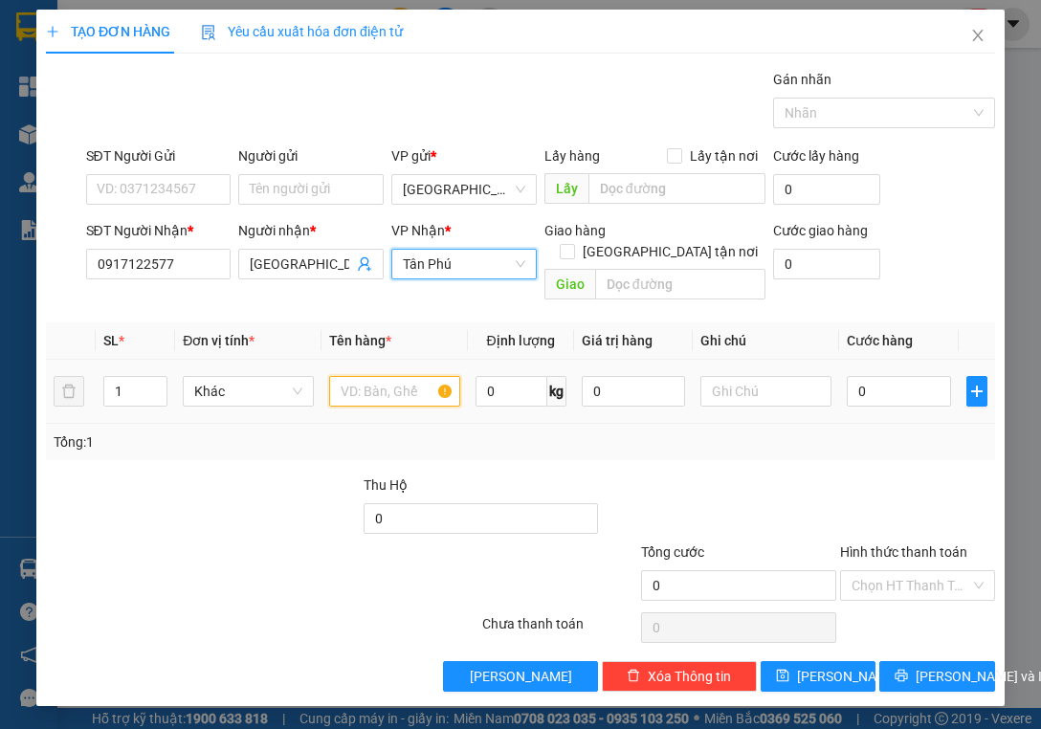
click at [361, 376] on input "text" at bounding box center [394, 391] width 131 height 31
click at [132, 377] on input "1" at bounding box center [135, 391] width 62 height 29
type input "2"
click at [390, 376] on input "text" at bounding box center [394, 391] width 131 height 31
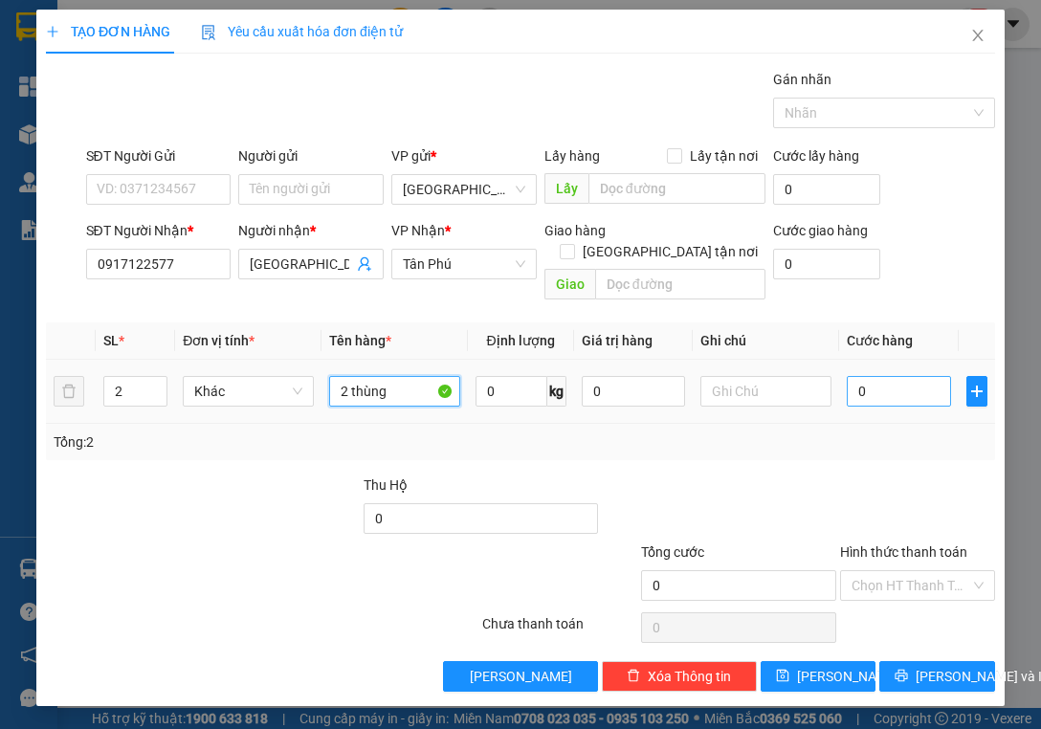
type input "2 thùng"
click at [887, 376] on input "0" at bounding box center [899, 391] width 104 height 31
type input "6"
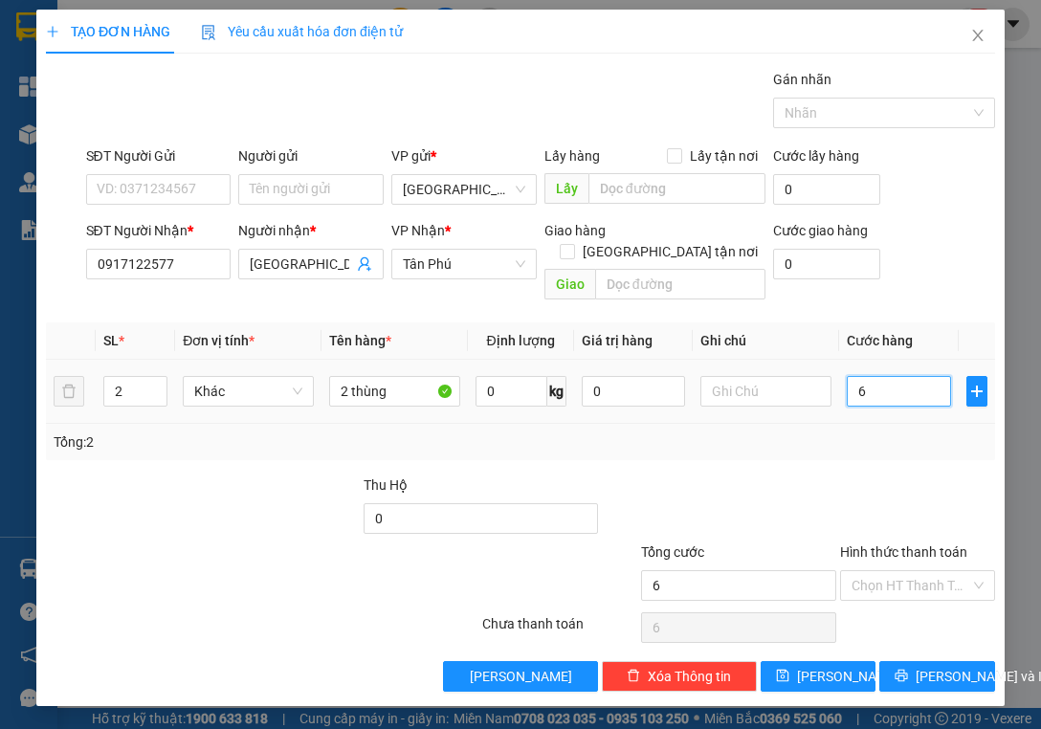
type input "60"
type input "60.000"
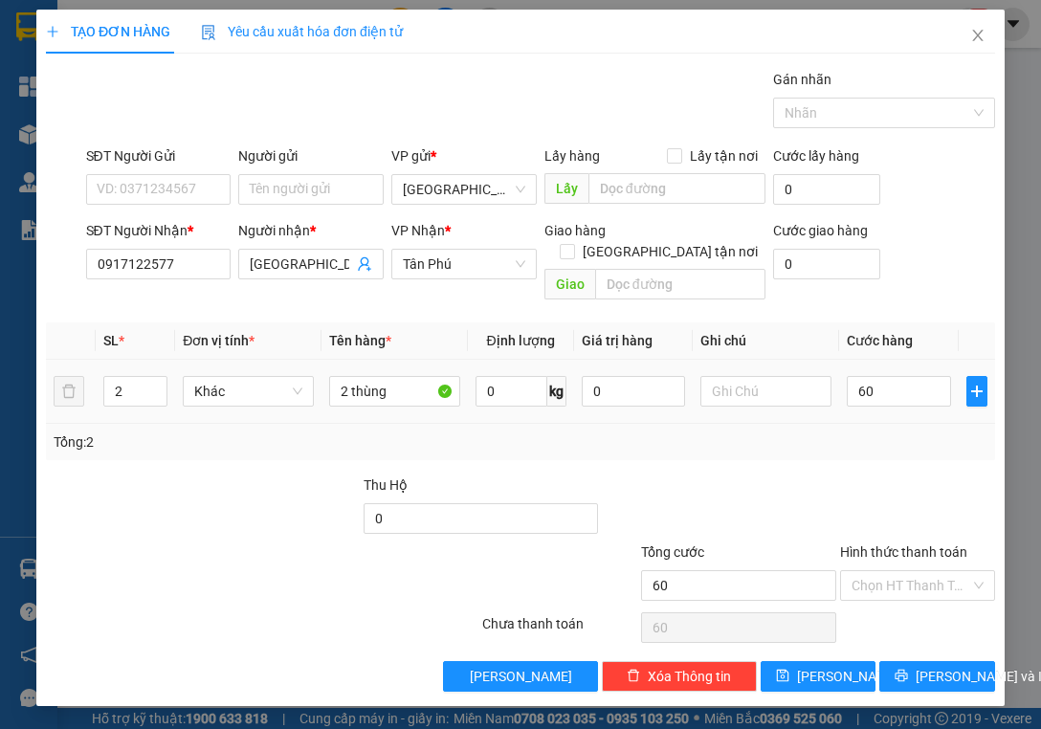
type input "60.000"
click at [940, 424] on div "Tổng: 2" at bounding box center [520, 442] width 949 height 36
click at [938, 666] on span "[PERSON_NAME] và In" at bounding box center [983, 676] width 134 height 21
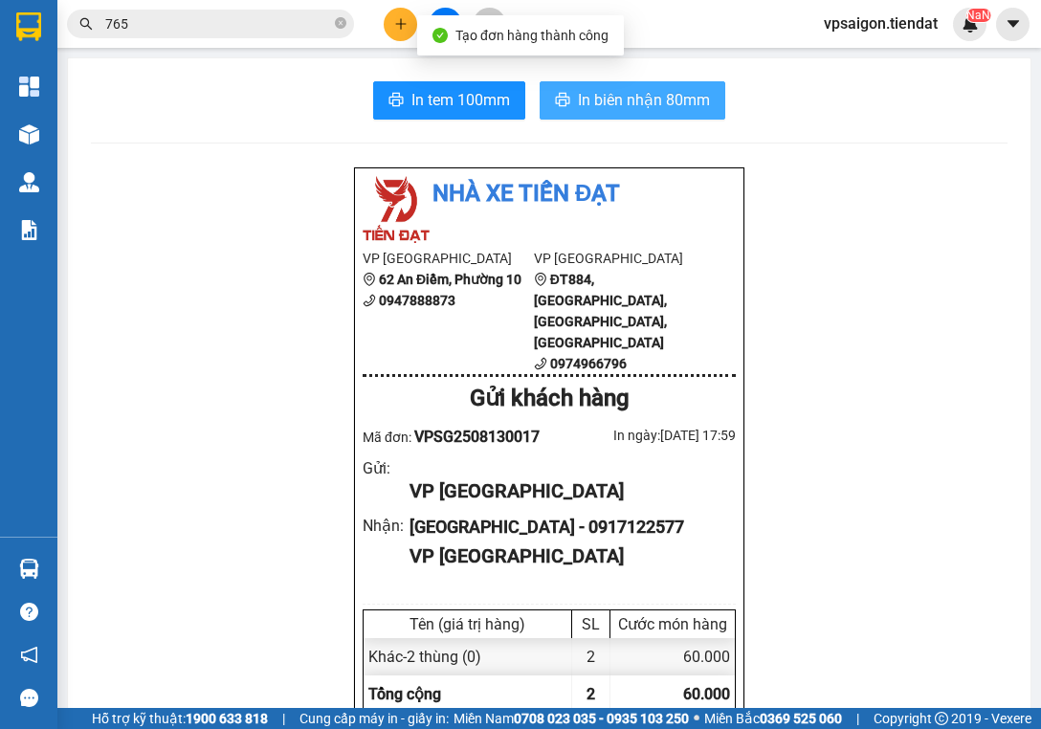
click at [633, 103] on span "In biên nhận 80mm" at bounding box center [644, 100] width 132 height 24
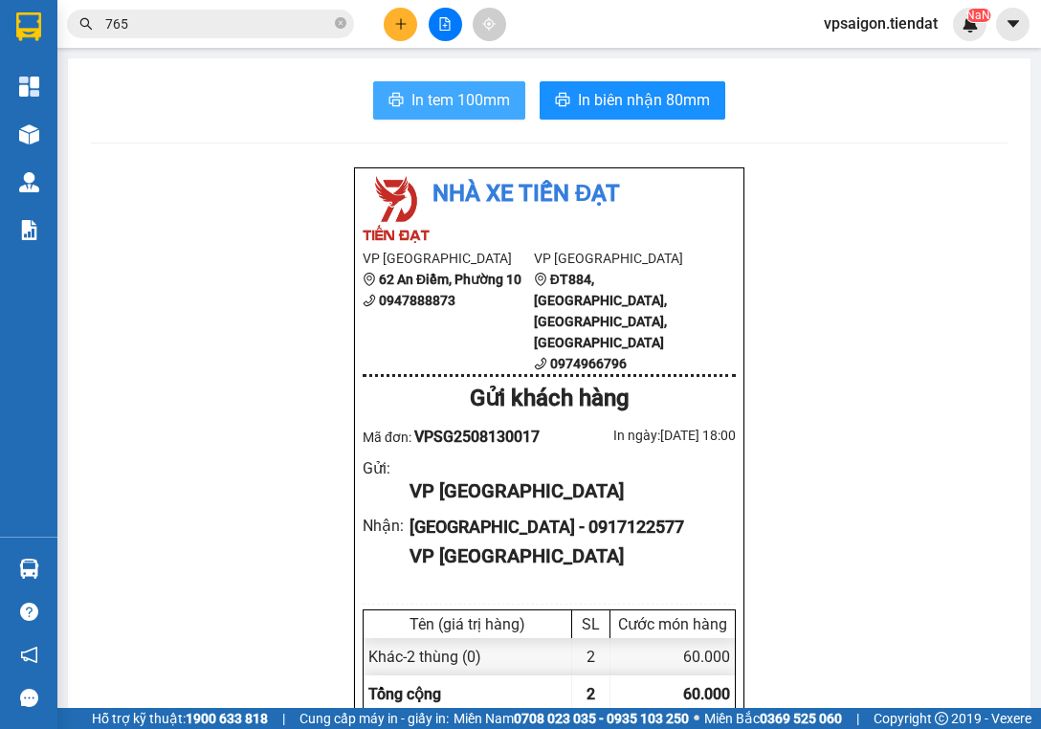
click at [442, 93] on span "In tem 100mm" at bounding box center [461, 100] width 99 height 24
drag, startPoint x: 149, startPoint y: 320, endPoint x: 160, endPoint y: 292, distance: 29.7
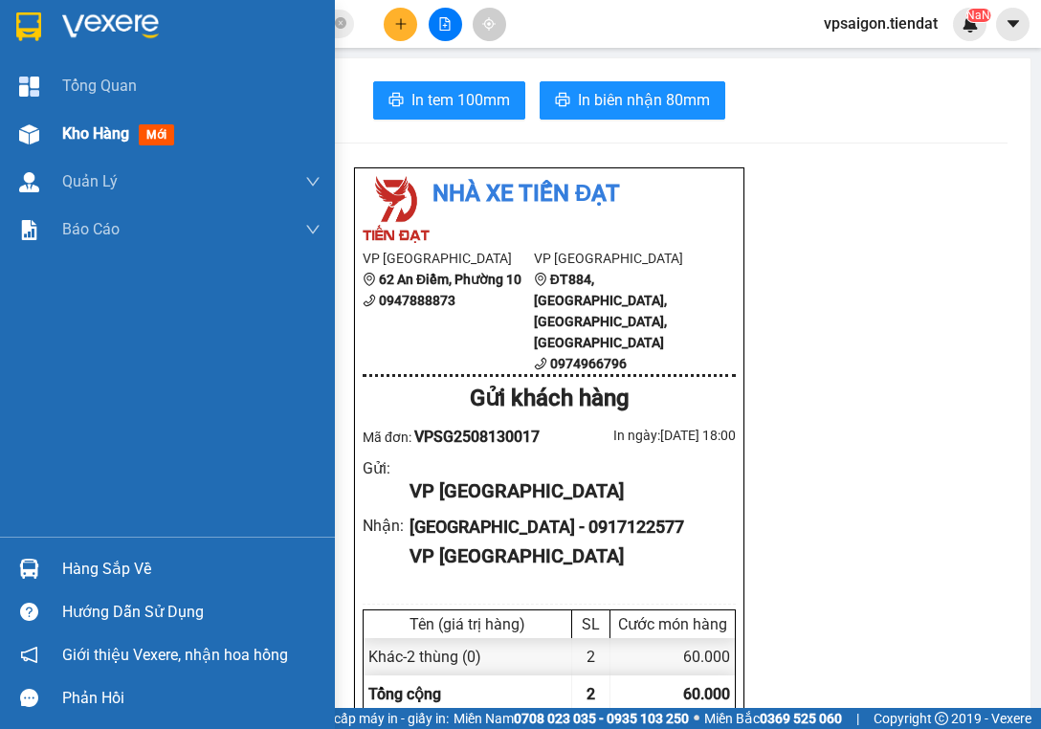
click at [98, 126] on span "Kho hàng" at bounding box center [95, 133] width 67 height 18
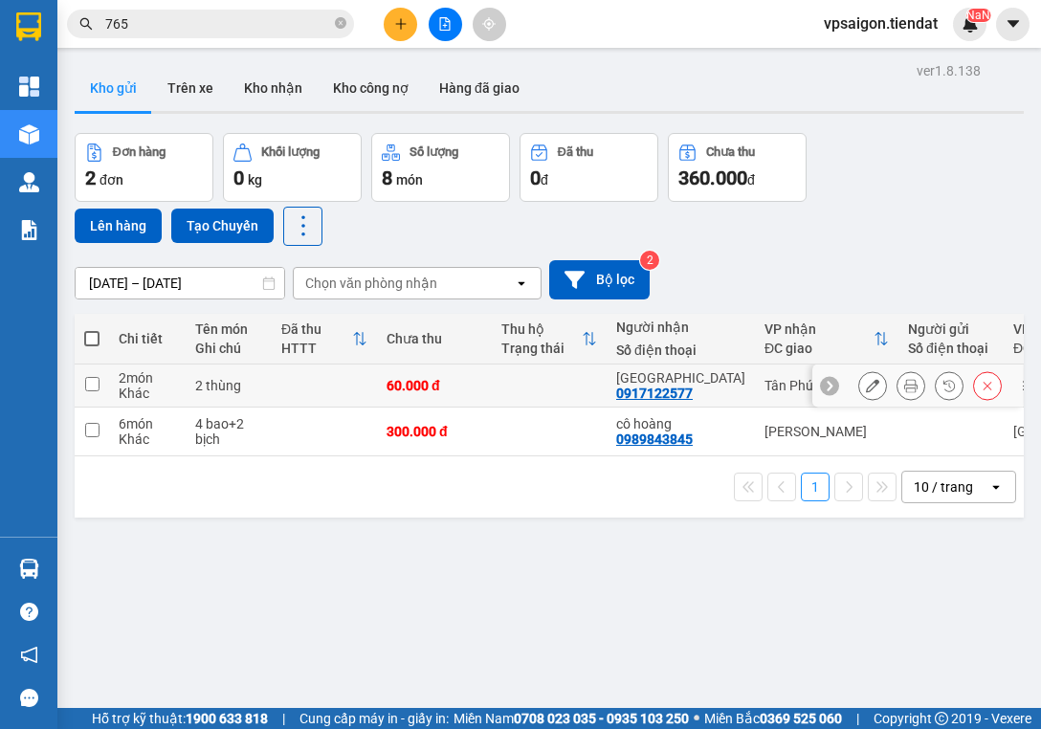
click at [659, 393] on div "0917122577" at bounding box center [654, 393] width 77 height 15
copy div "0917122577"
click at [306, 567] on div "ver 1.8.138 Kho gửi Trên xe Kho nhận Kho công nợ Hàng đã giao Đơn hàng 2 đơn Kh…" at bounding box center [549, 421] width 965 height 729
click at [214, 574] on div "ver 1.8.138 Kho gửi Trên xe Kho nhận Kho công nợ Hàng đã giao Đơn hàng 2 đơn Kh…" at bounding box center [549, 421] width 965 height 729
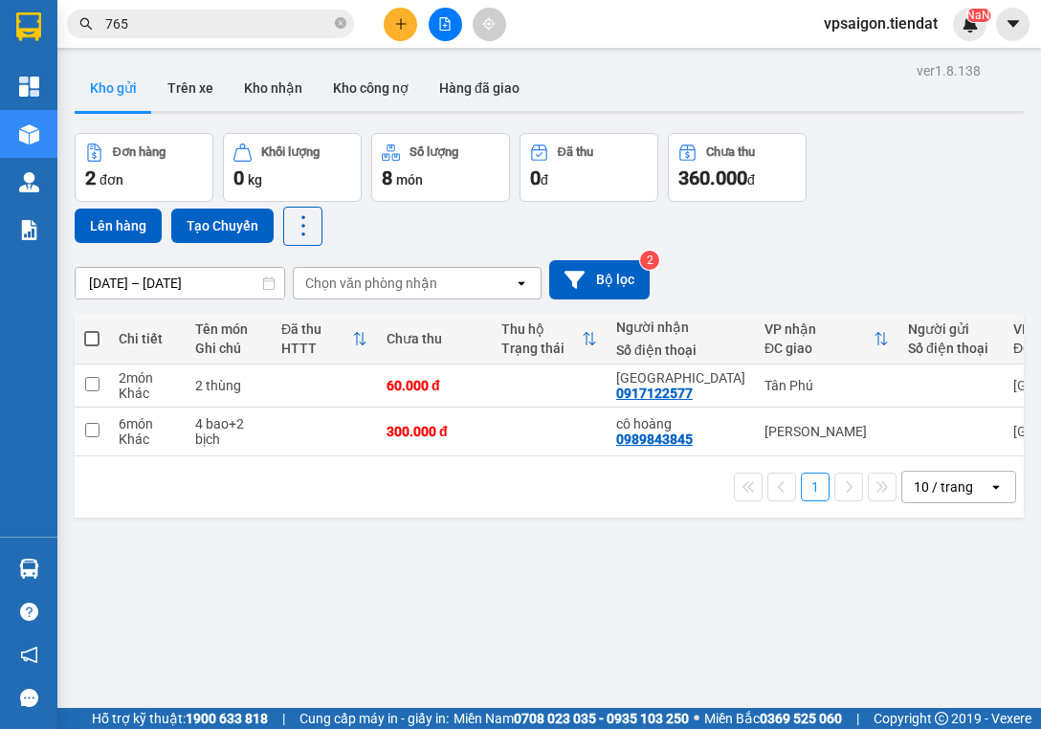
click at [310, 601] on div "ver 1.8.138 Kho gửi Trên xe Kho nhận Kho công nợ Hàng đã giao Đơn hàng 2 đơn Kh…" at bounding box center [549, 421] width 965 height 729
click at [94, 335] on span at bounding box center [91, 338] width 15 height 15
click at [92, 329] on input "checkbox" at bounding box center [92, 329] width 0 height 0
checkbox input "true"
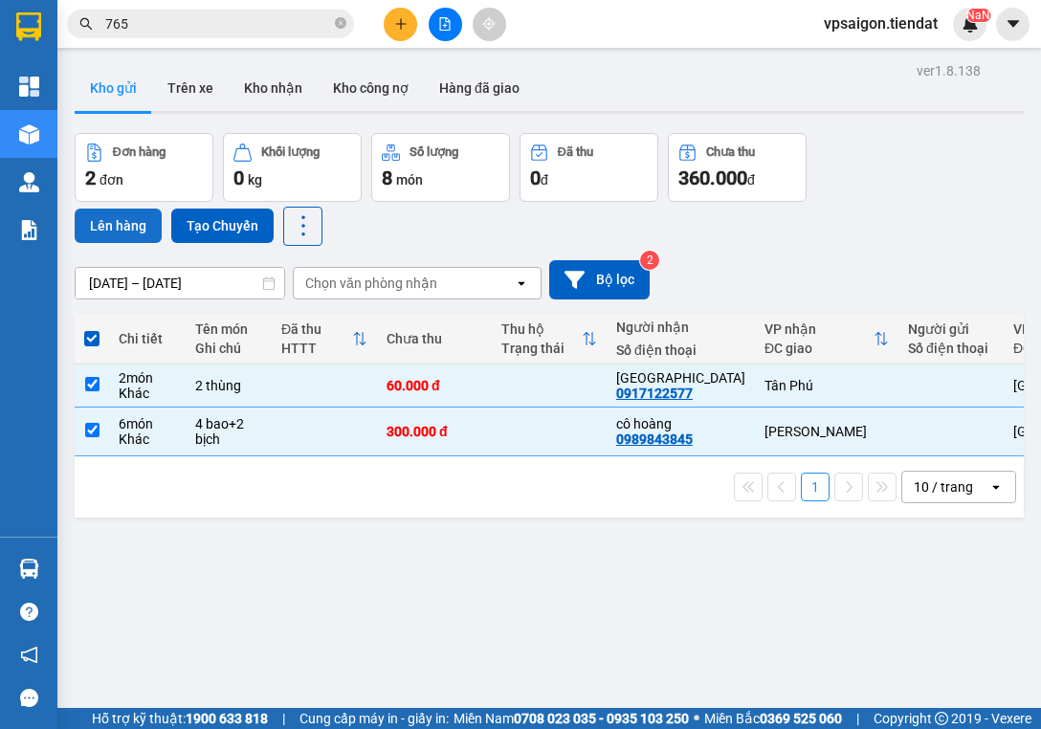
click at [123, 219] on button "Lên hàng" at bounding box center [118, 226] width 87 height 34
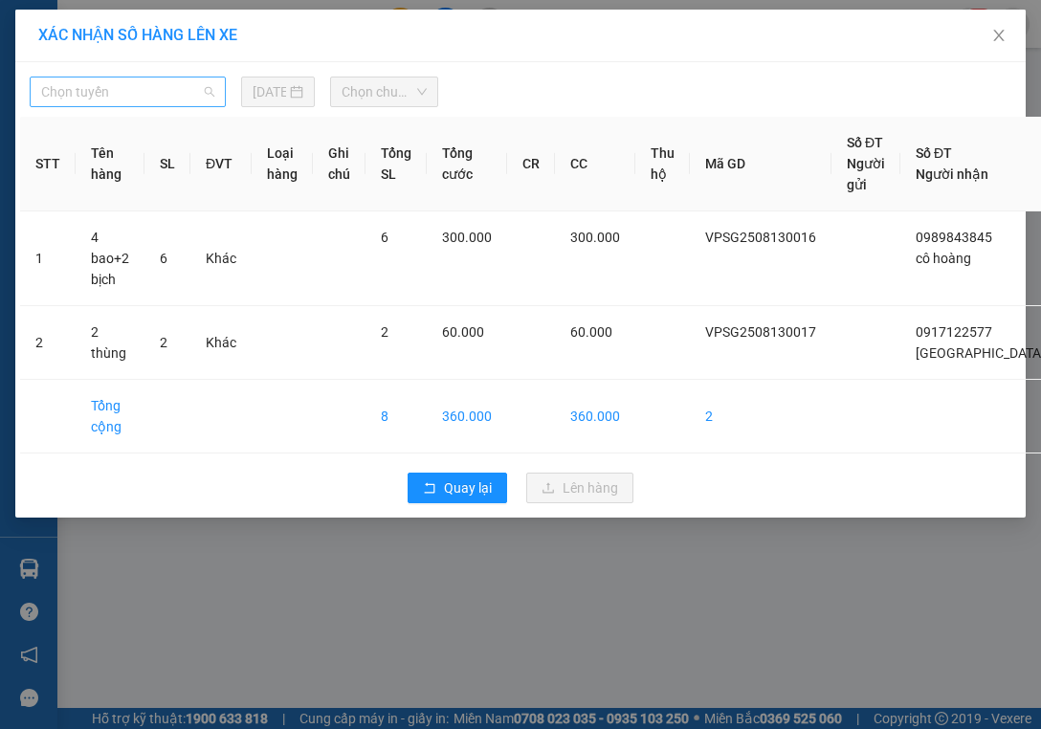
click at [152, 88] on span "Chọn tuyến" at bounding box center [127, 92] width 173 height 29
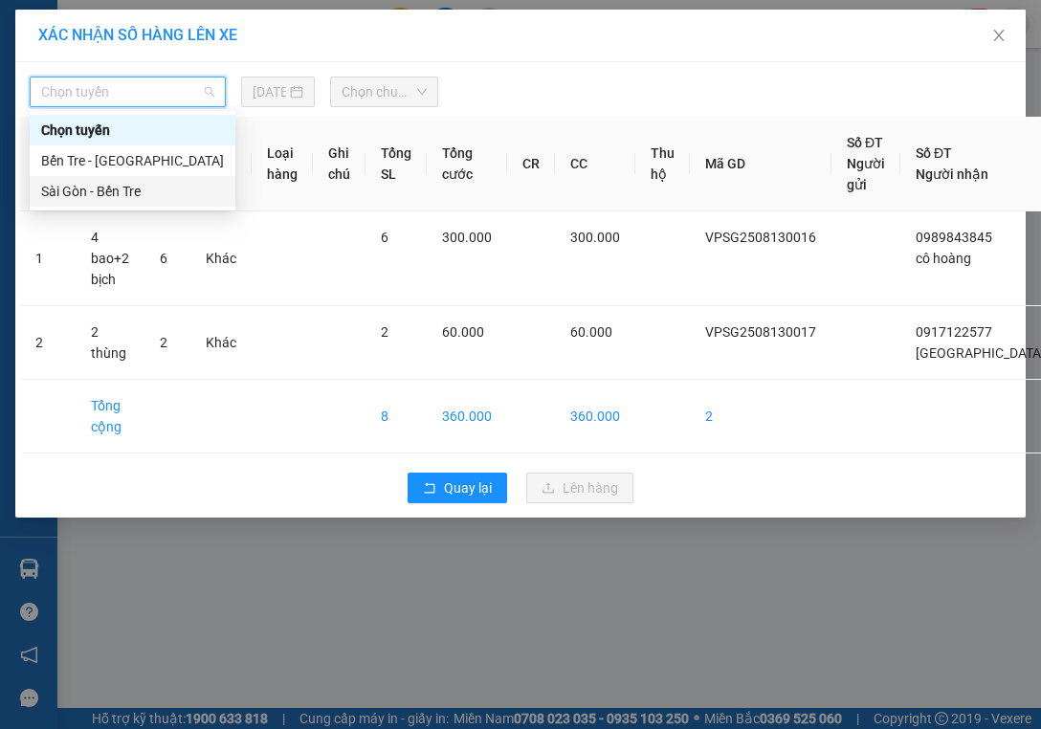
click at [145, 191] on div "Sài Gòn - Bến Tre" at bounding box center [132, 191] width 183 height 21
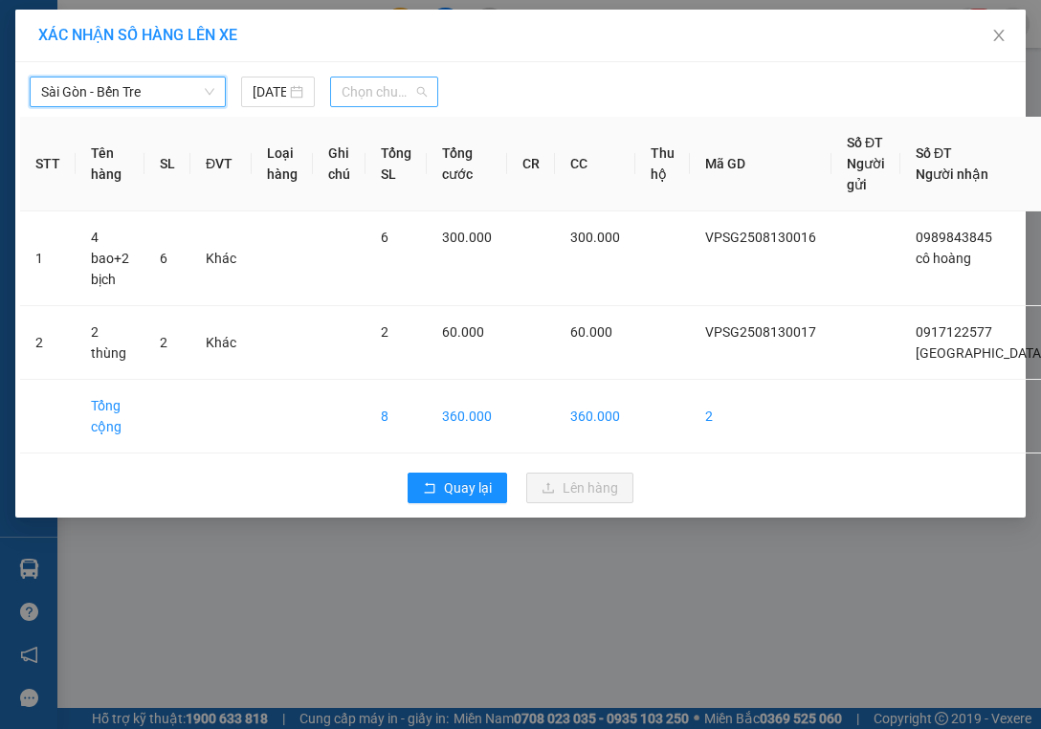
click at [356, 95] on span "Chọn chuyến" at bounding box center [384, 92] width 85 height 29
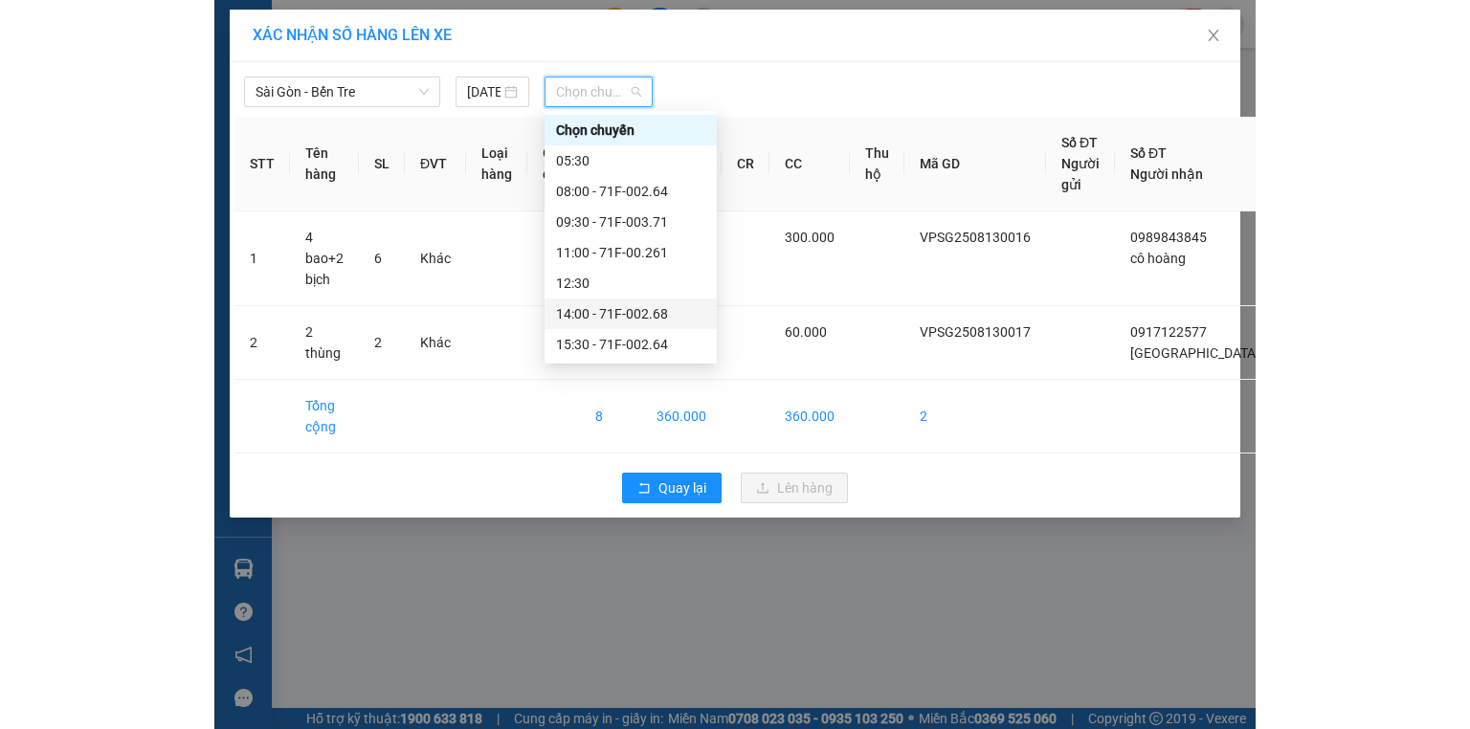
scroll to position [61, 0]
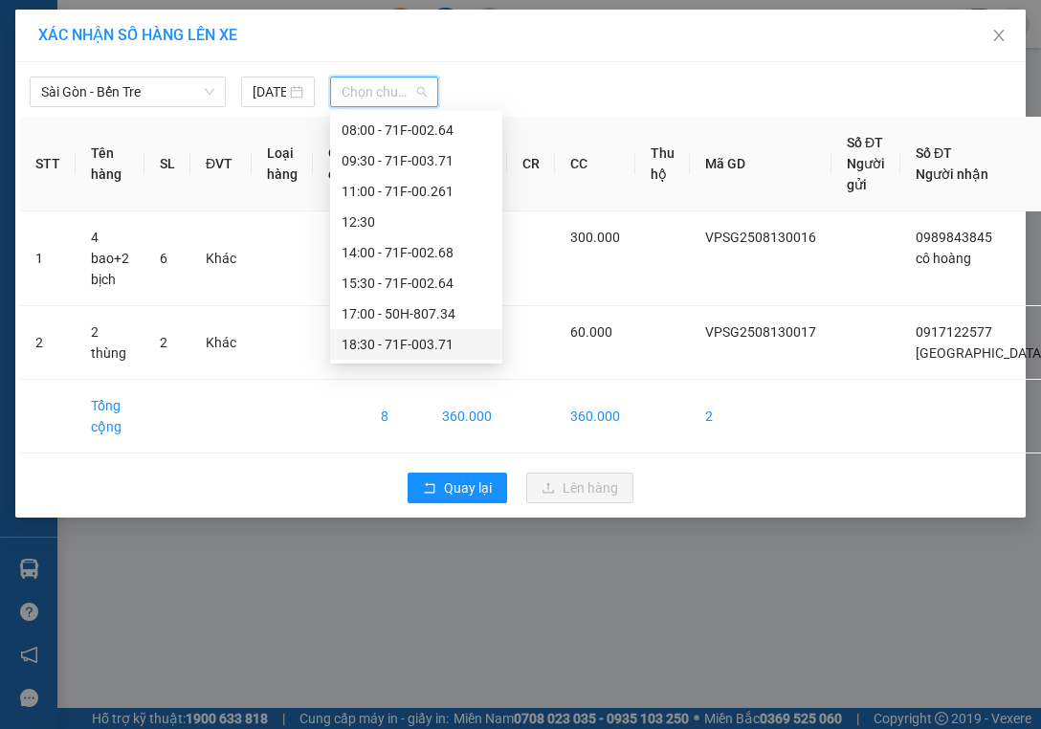
click at [434, 341] on div "18:30 - 71F-003.71" at bounding box center [416, 344] width 149 height 21
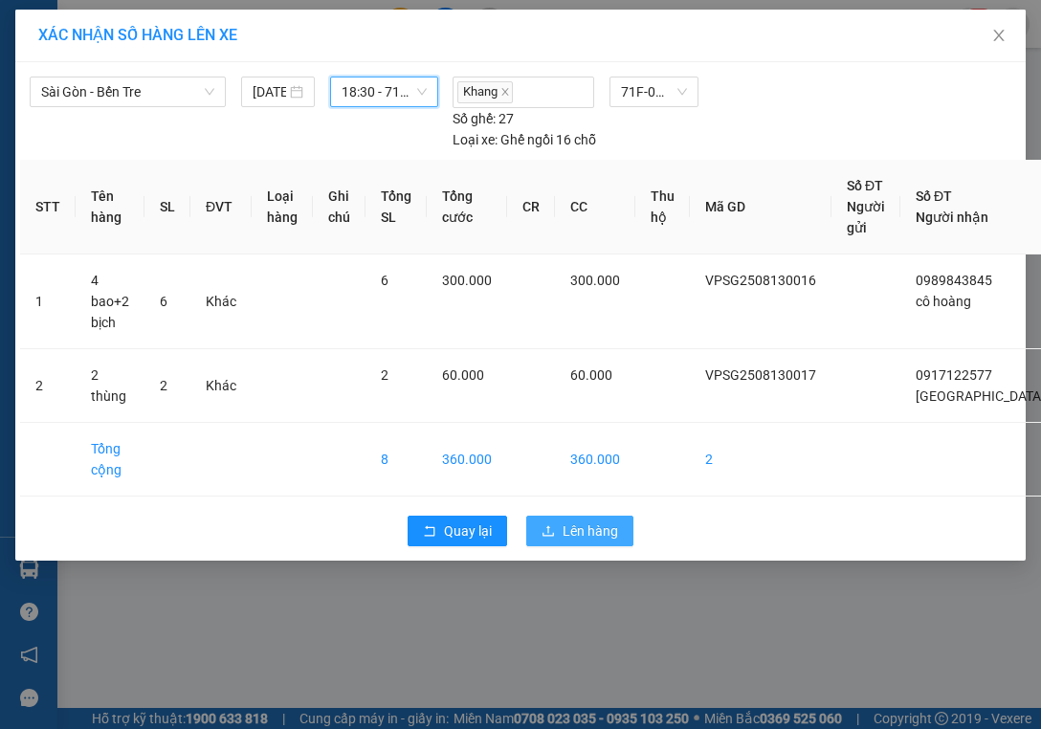
click at [591, 531] on span "Lên hàng" at bounding box center [591, 531] width 56 height 21
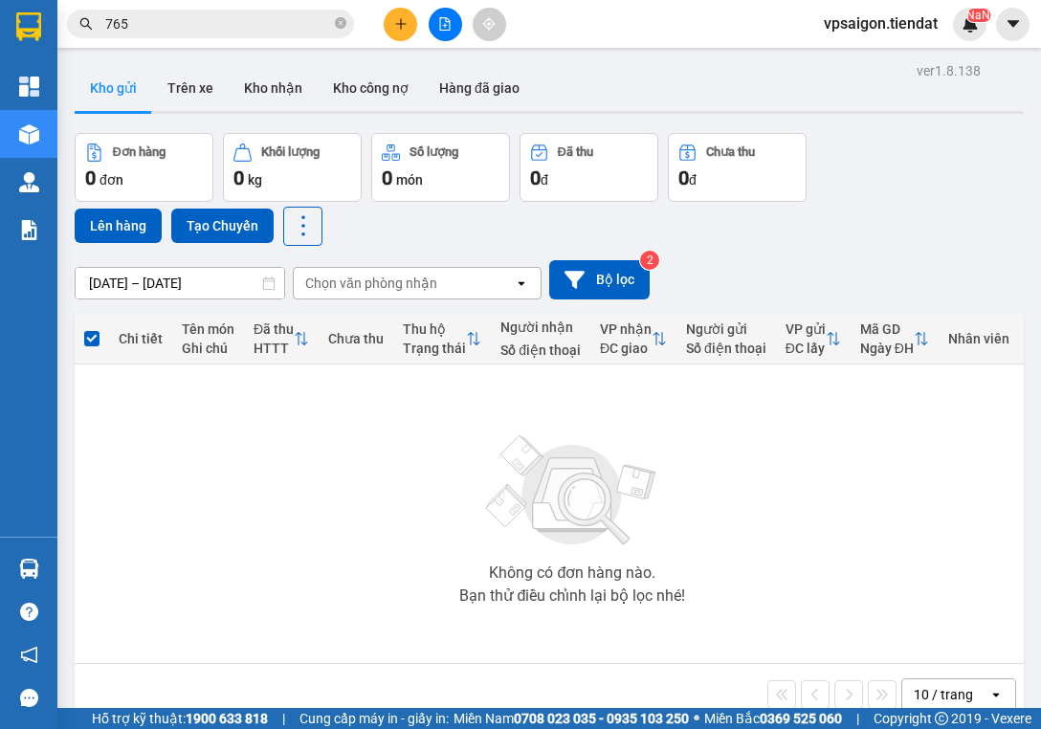
click at [271, 477] on div "Không có đơn hàng nào. Bạn thử điều chỉnh lại bộ lọc nhé!" at bounding box center [572, 513] width 977 height 287
click at [733, 532] on div "Không có đơn hàng nào. Bạn thử điều chỉnh lại bộ lọc nhé!" at bounding box center [572, 513] width 977 height 287
